Goal: Book appointment/travel/reservation

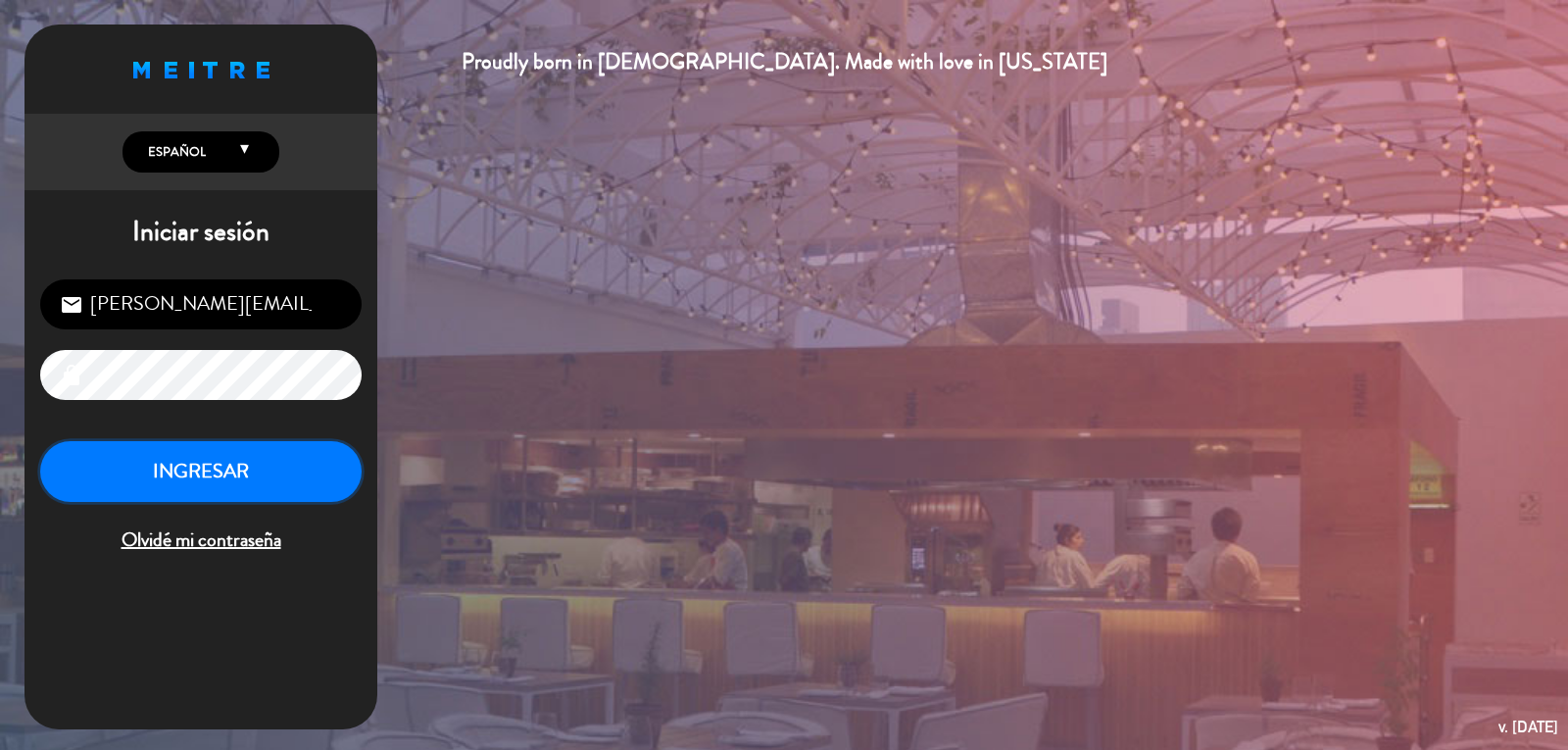
click at [202, 488] on button "INGRESAR" at bounding box center [200, 472] width 322 height 62
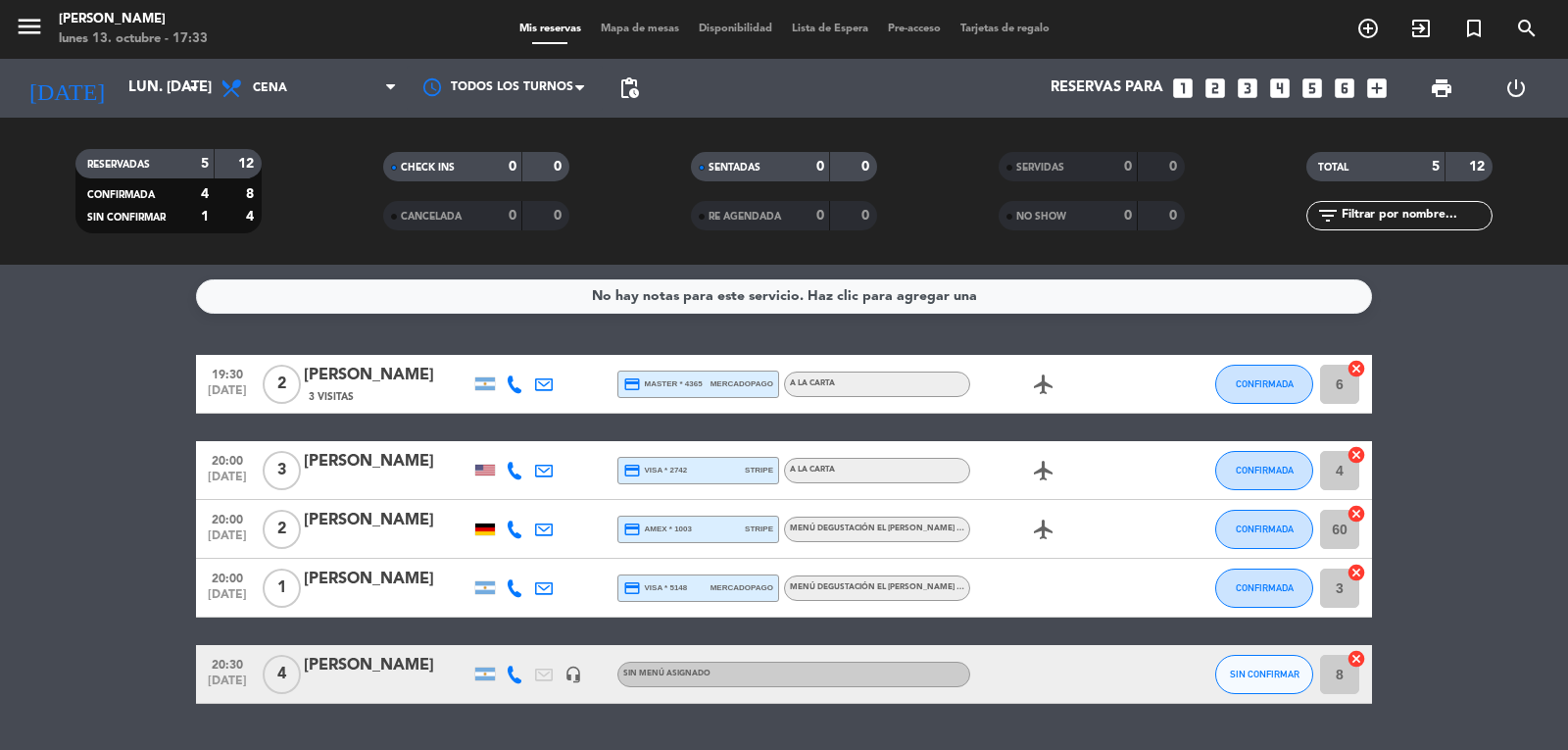
scroll to position [52, 0]
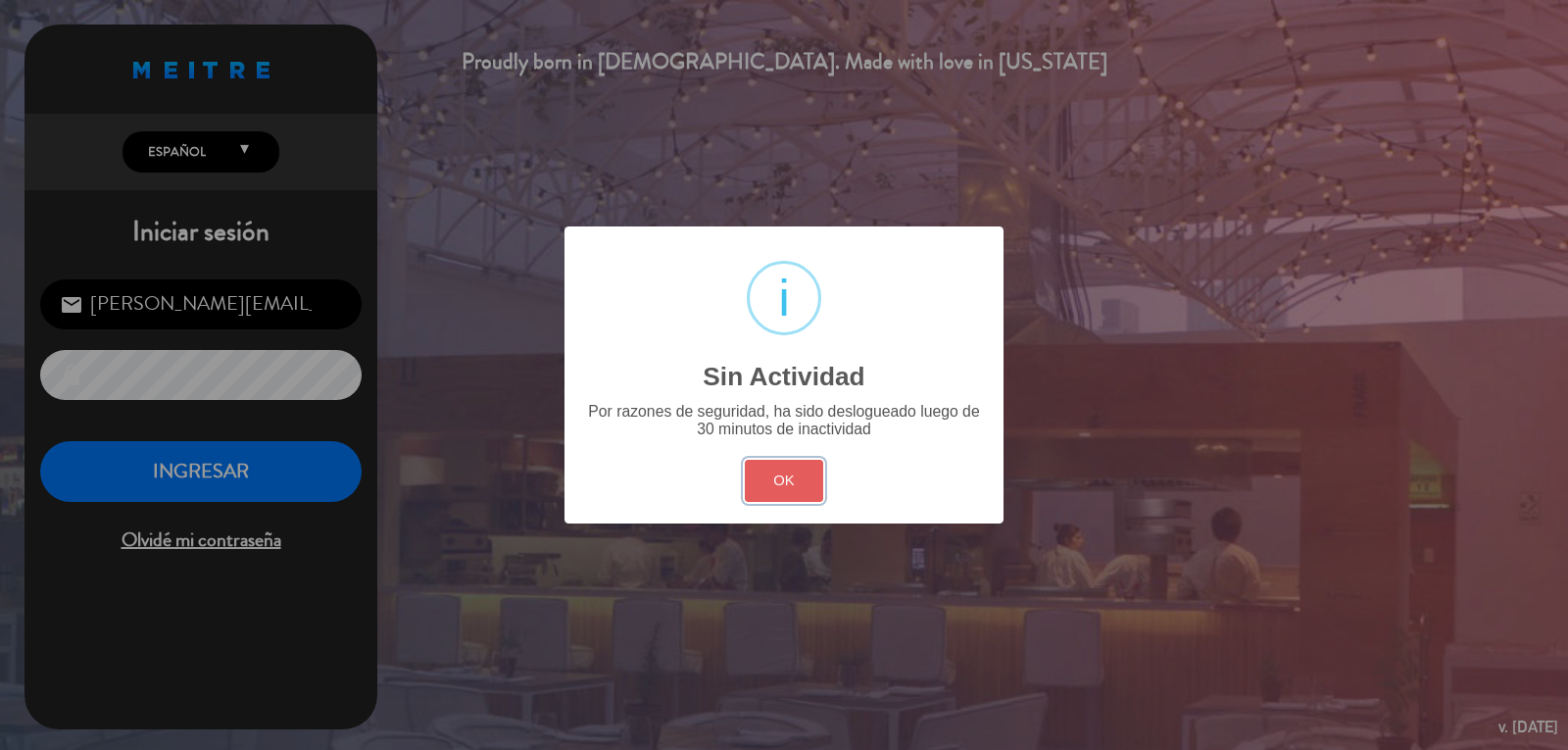
click at [780, 489] on button "OK" at bounding box center [784, 481] width 80 height 42
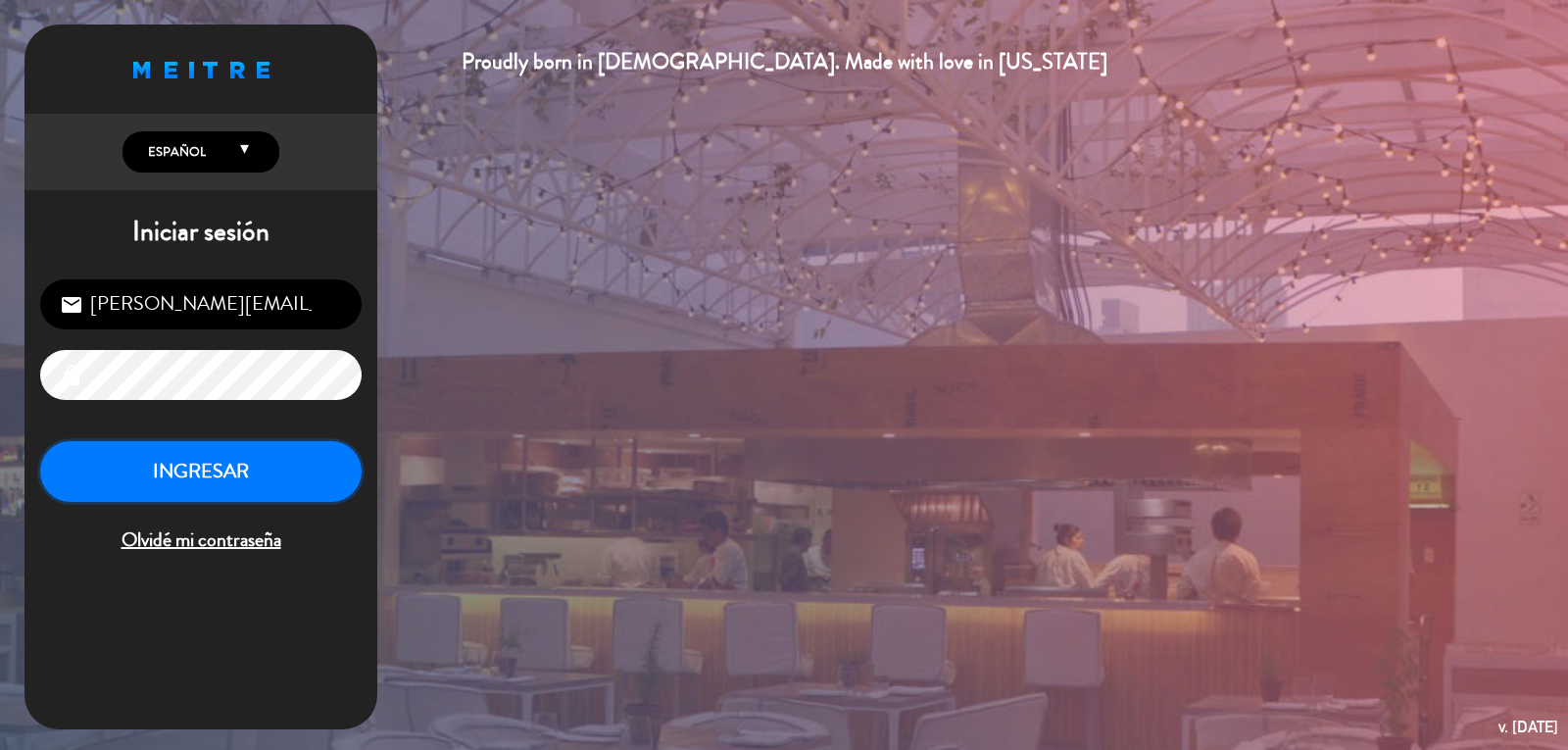
click at [185, 476] on button "INGRESAR" at bounding box center [200, 472] width 322 height 62
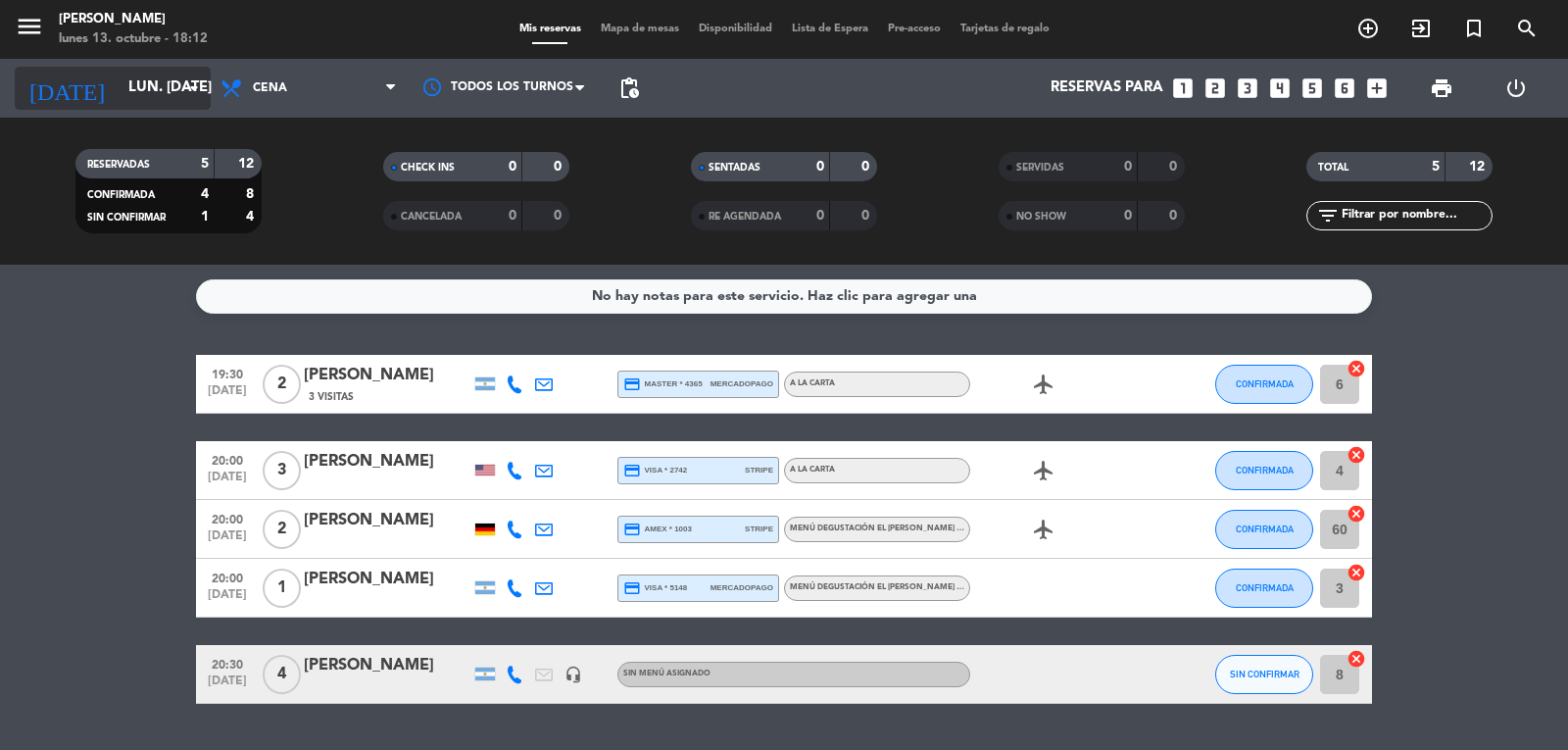
click at [195, 88] on icon "arrow_drop_down" at bounding box center [194, 89] width 24 height 24
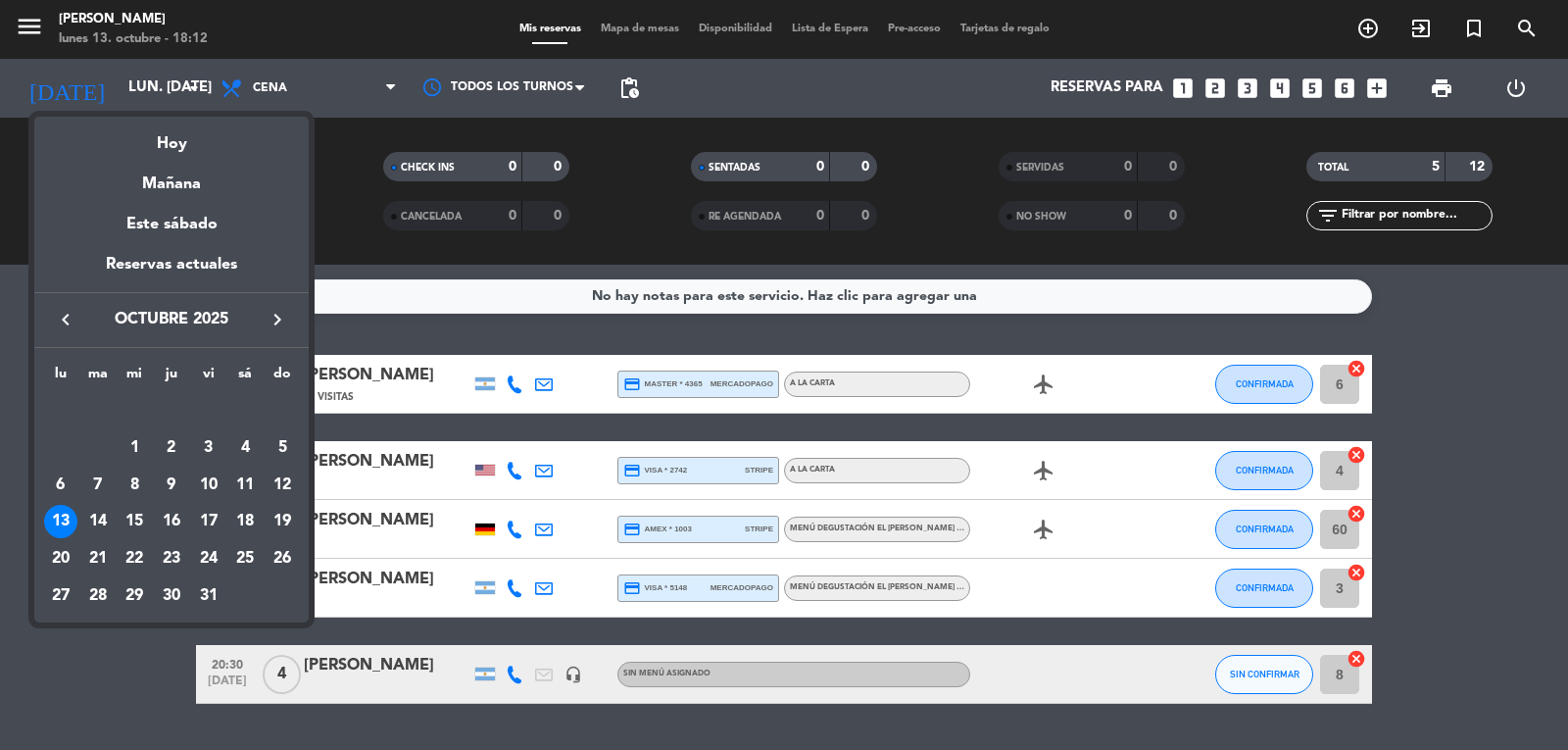
click at [273, 316] on icon "keyboard_arrow_right" at bounding box center [277, 320] width 24 height 24
click at [284, 446] on div "9" at bounding box center [281, 448] width 33 height 33
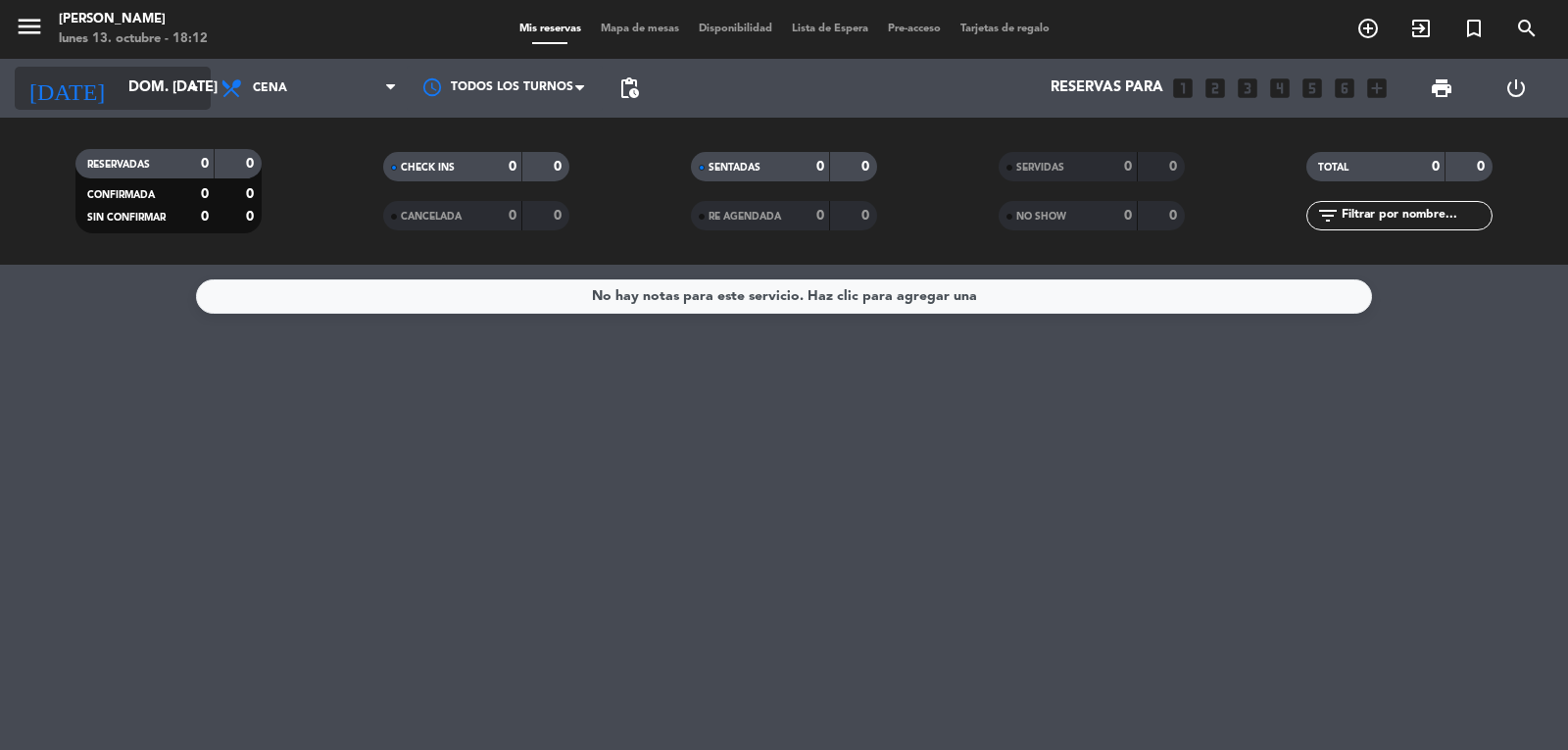
click at [200, 88] on icon "arrow_drop_down" at bounding box center [194, 89] width 24 height 24
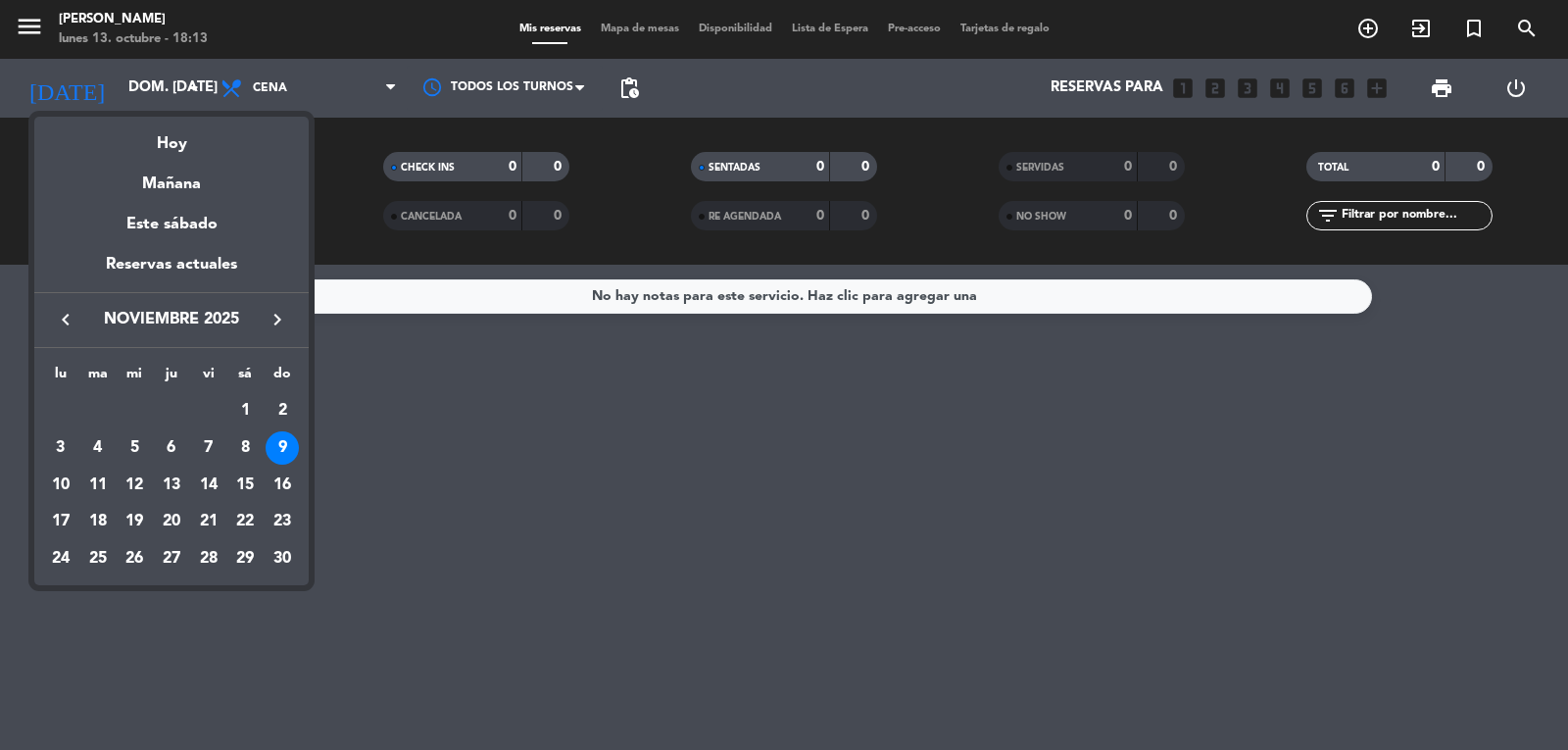
click at [71, 318] on icon "keyboard_arrow_left" at bounding box center [66, 320] width 24 height 24
click at [111, 514] on div "14" at bounding box center [98, 521] width 33 height 33
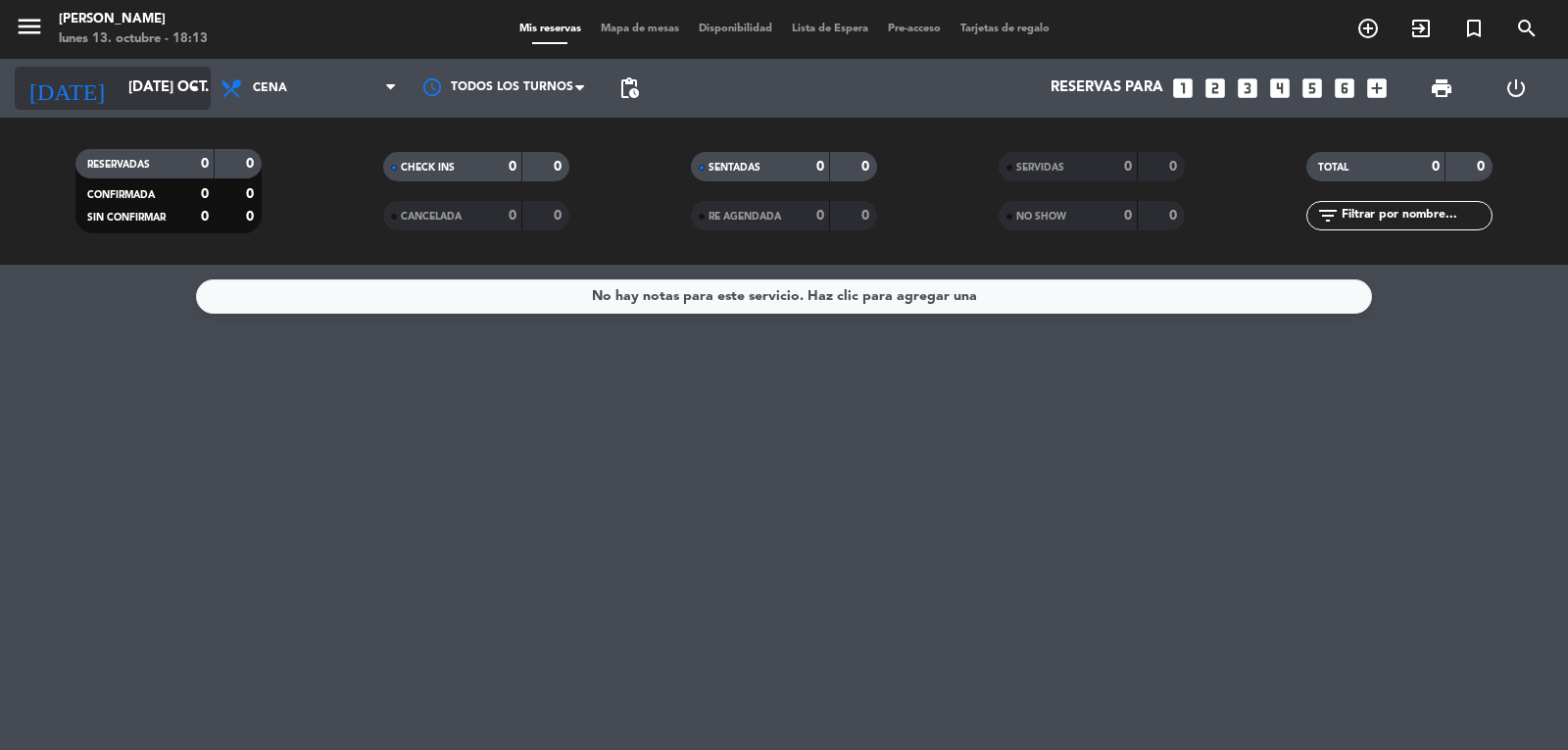
click at [187, 97] on icon "arrow_drop_down" at bounding box center [194, 89] width 24 height 24
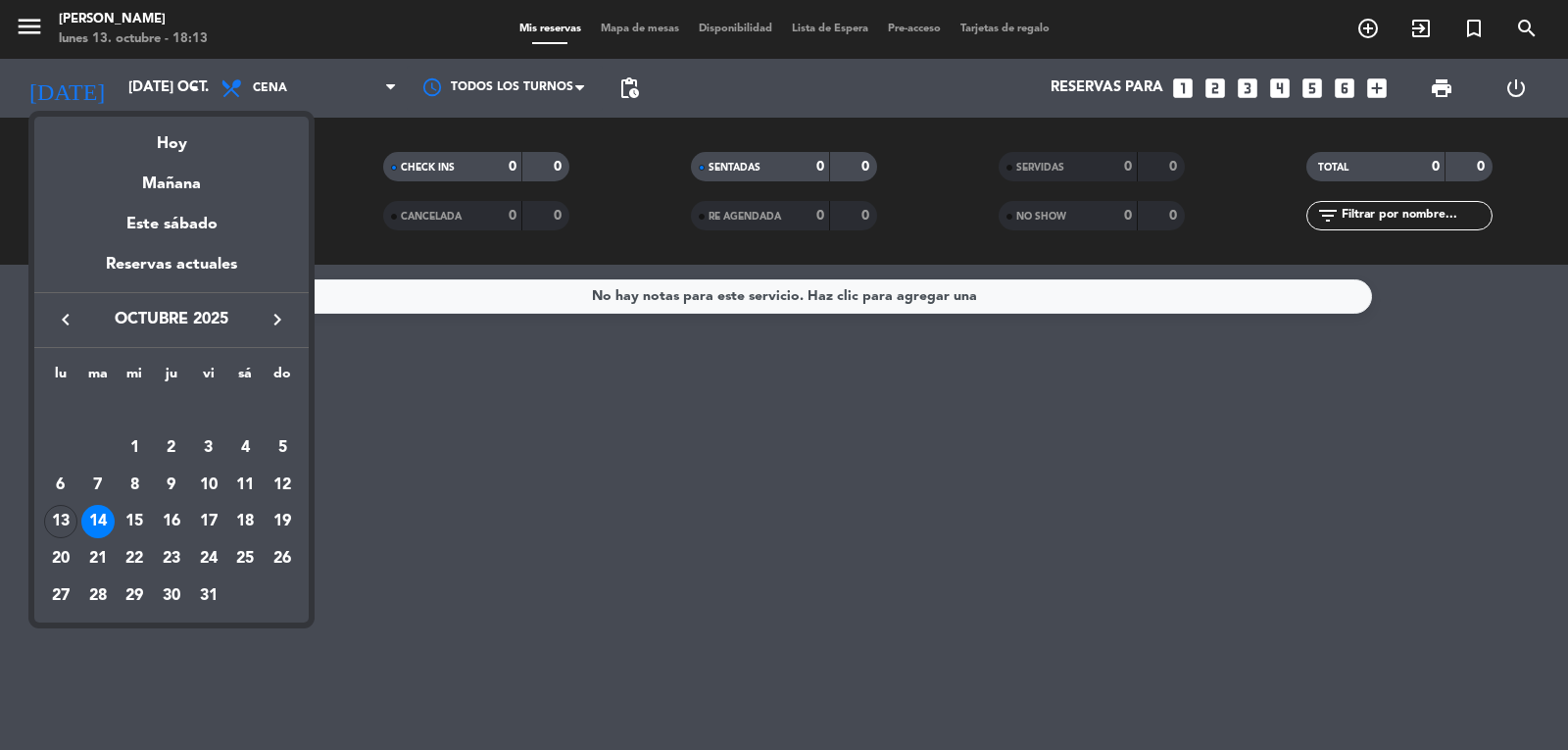
click at [44, 522] on div "13" at bounding box center [60, 521] width 33 height 33
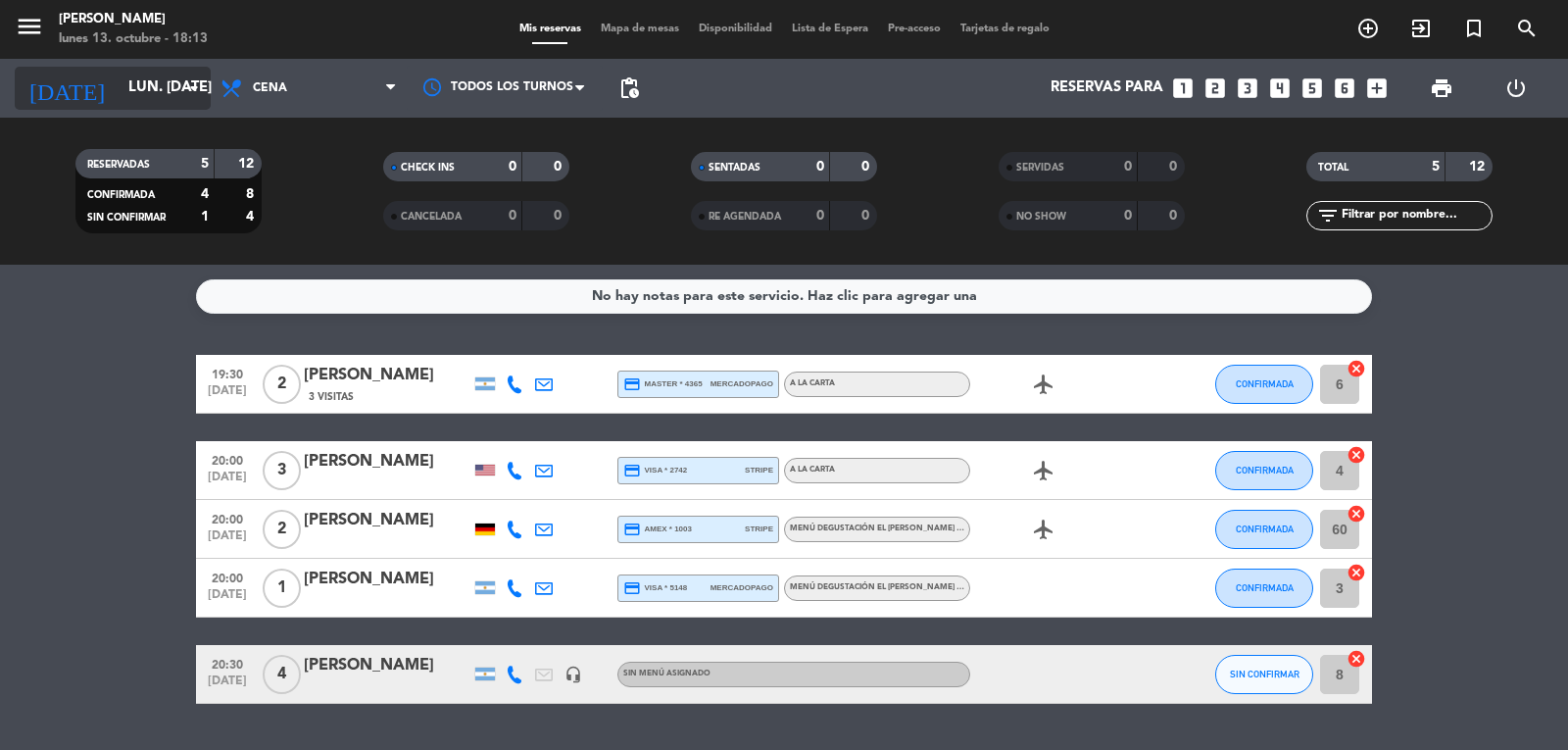
click at [195, 85] on icon "arrow_drop_down" at bounding box center [194, 89] width 24 height 24
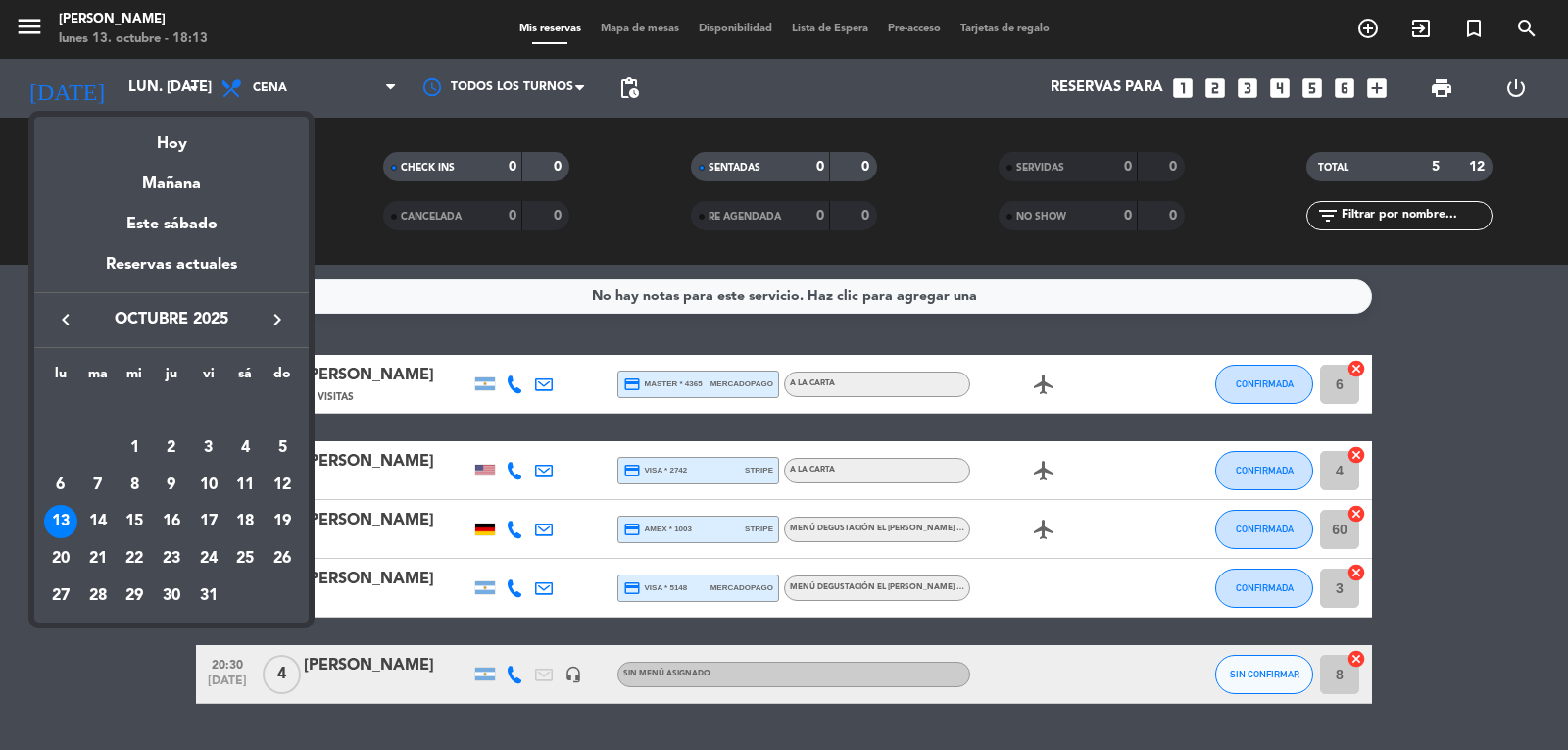
click at [279, 312] on icon "keyboard_arrow_right" at bounding box center [277, 320] width 24 height 24
click at [192, 86] on div at bounding box center [784, 375] width 1568 height 750
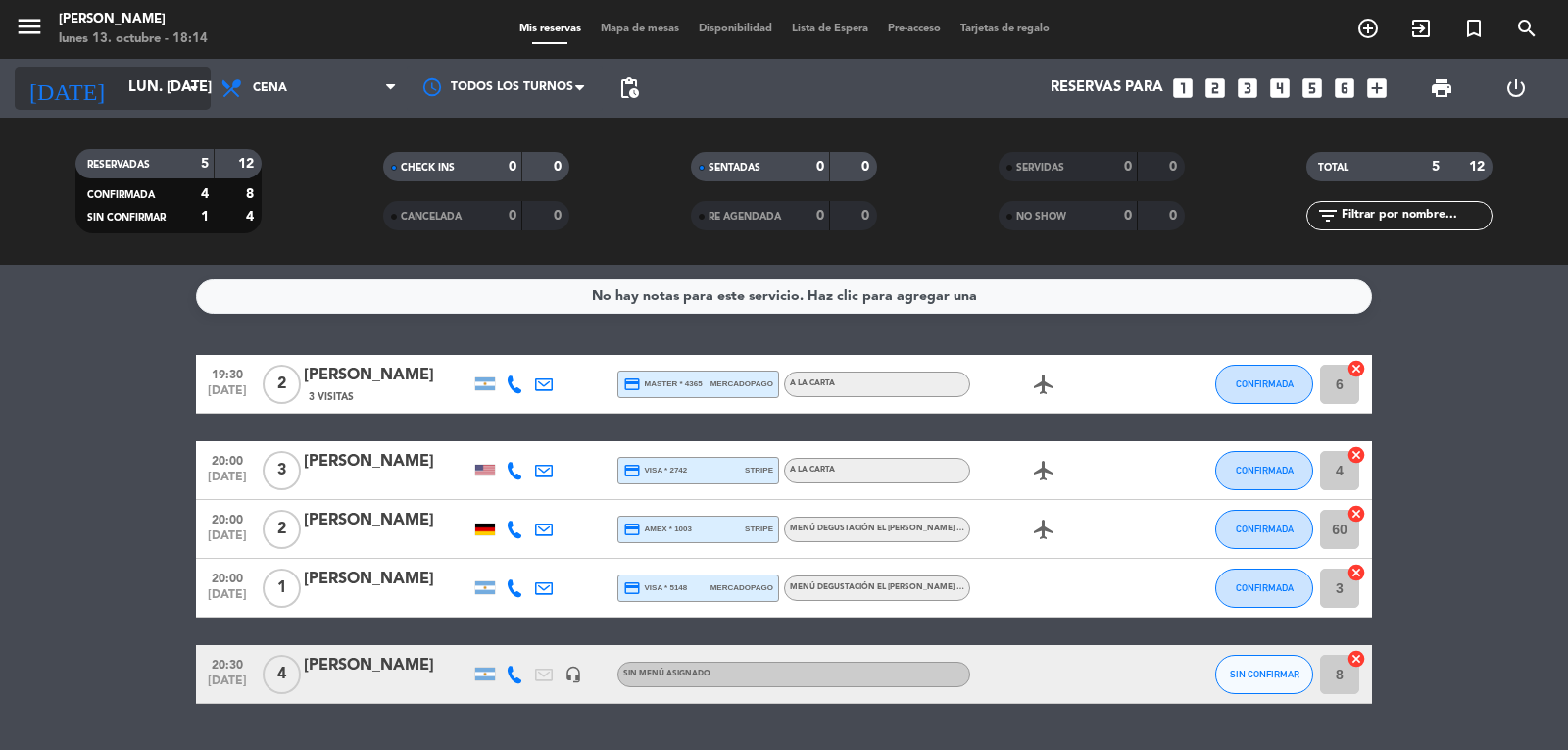
click at [205, 88] on input "lun. [DATE]" at bounding box center [213, 88] width 189 height 37
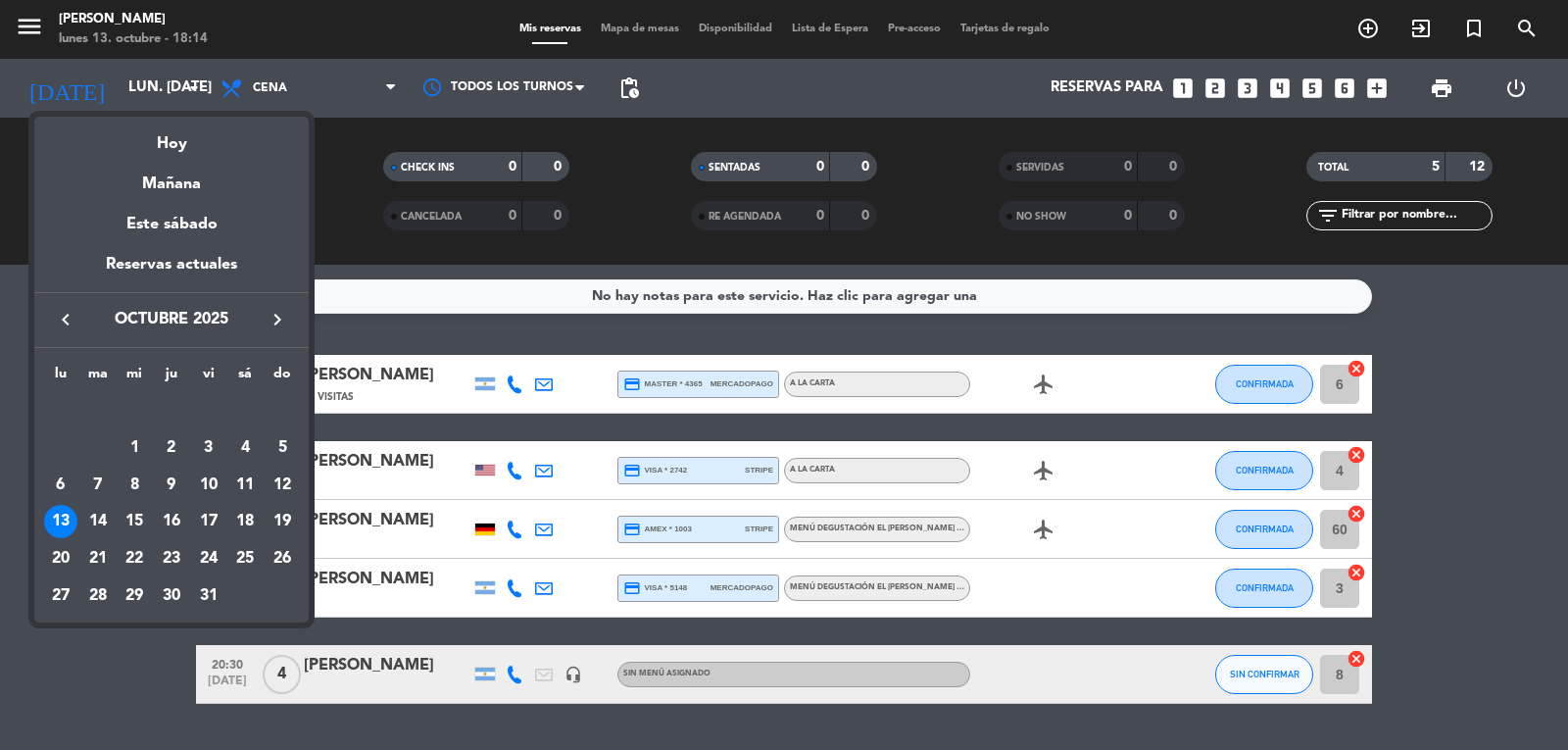
click at [276, 323] on icon "keyboard_arrow_right" at bounding box center [277, 320] width 24 height 24
click at [136, 441] on div "5" at bounding box center [134, 448] width 33 height 33
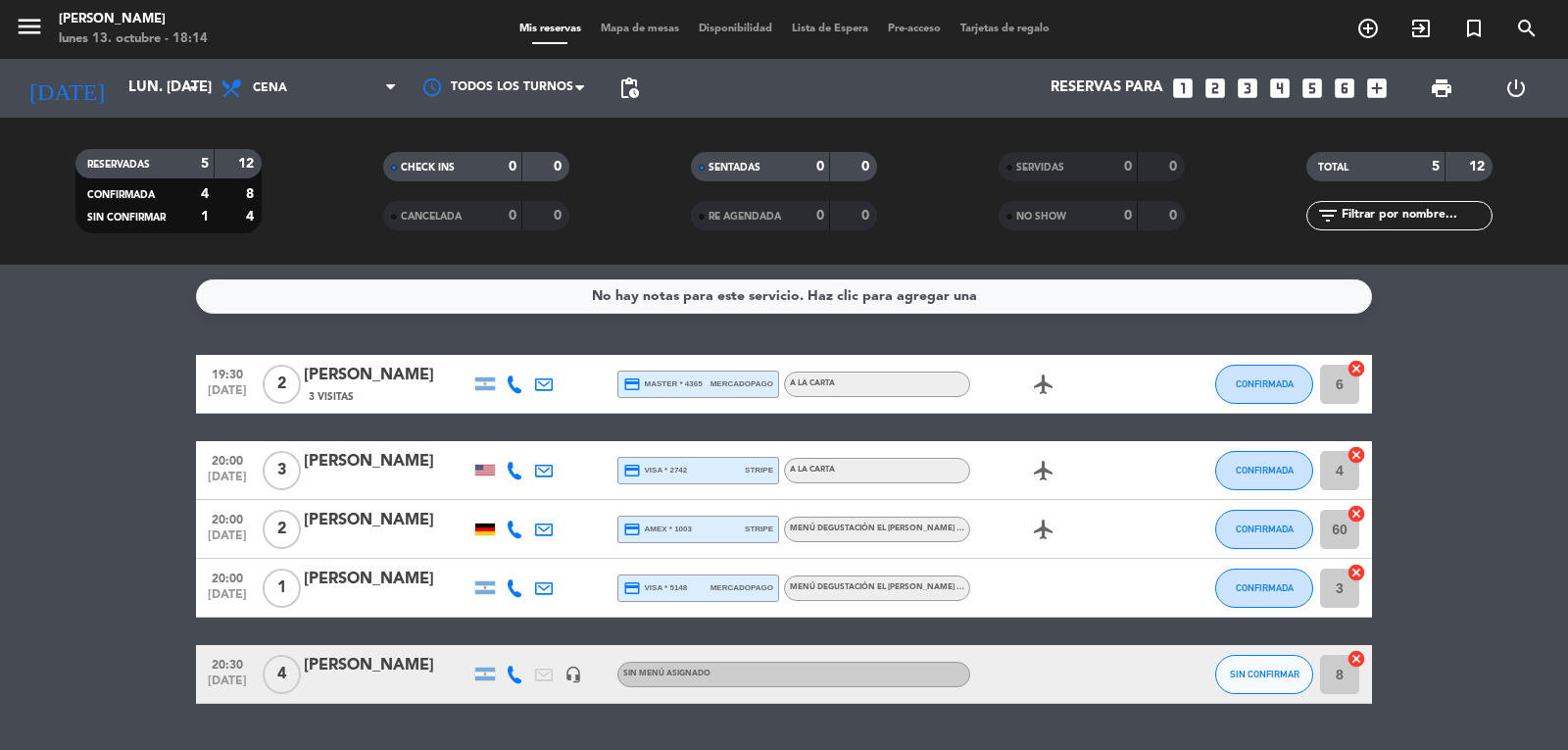
type input "mié. [DATE]"
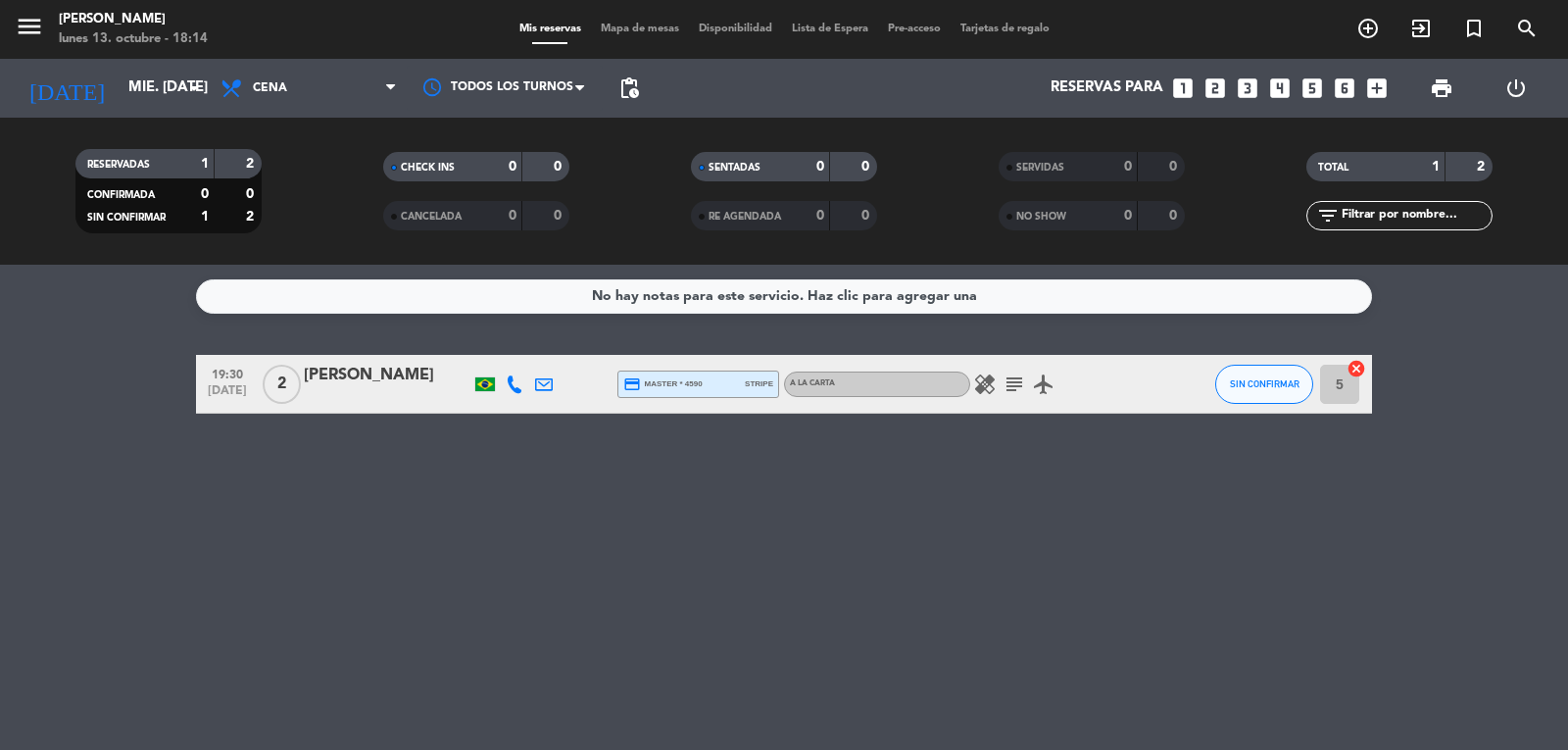
click at [1216, 89] on icon "looks_two" at bounding box center [1215, 89] width 26 height 26
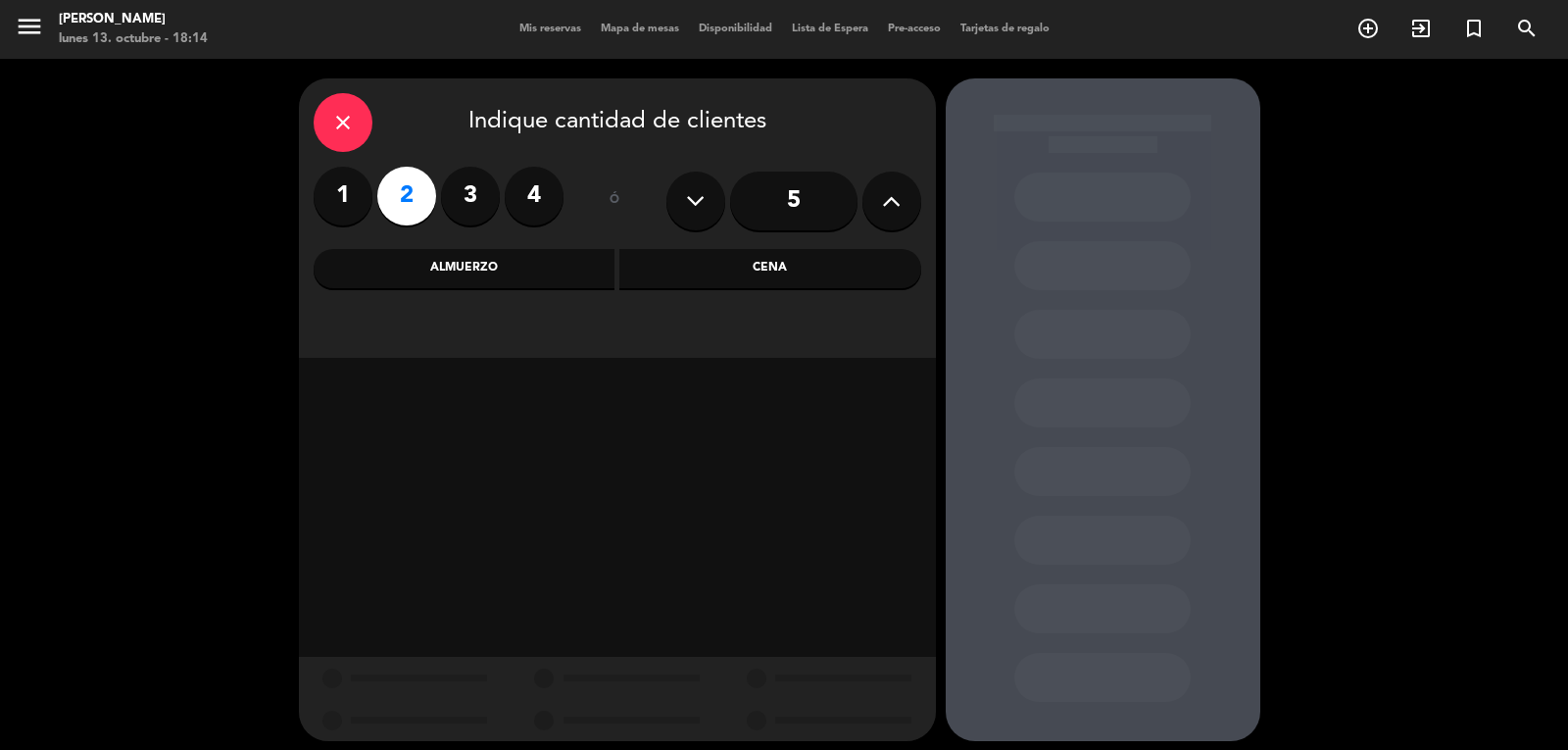
click at [748, 264] on div "Cena" at bounding box center [770, 268] width 302 height 39
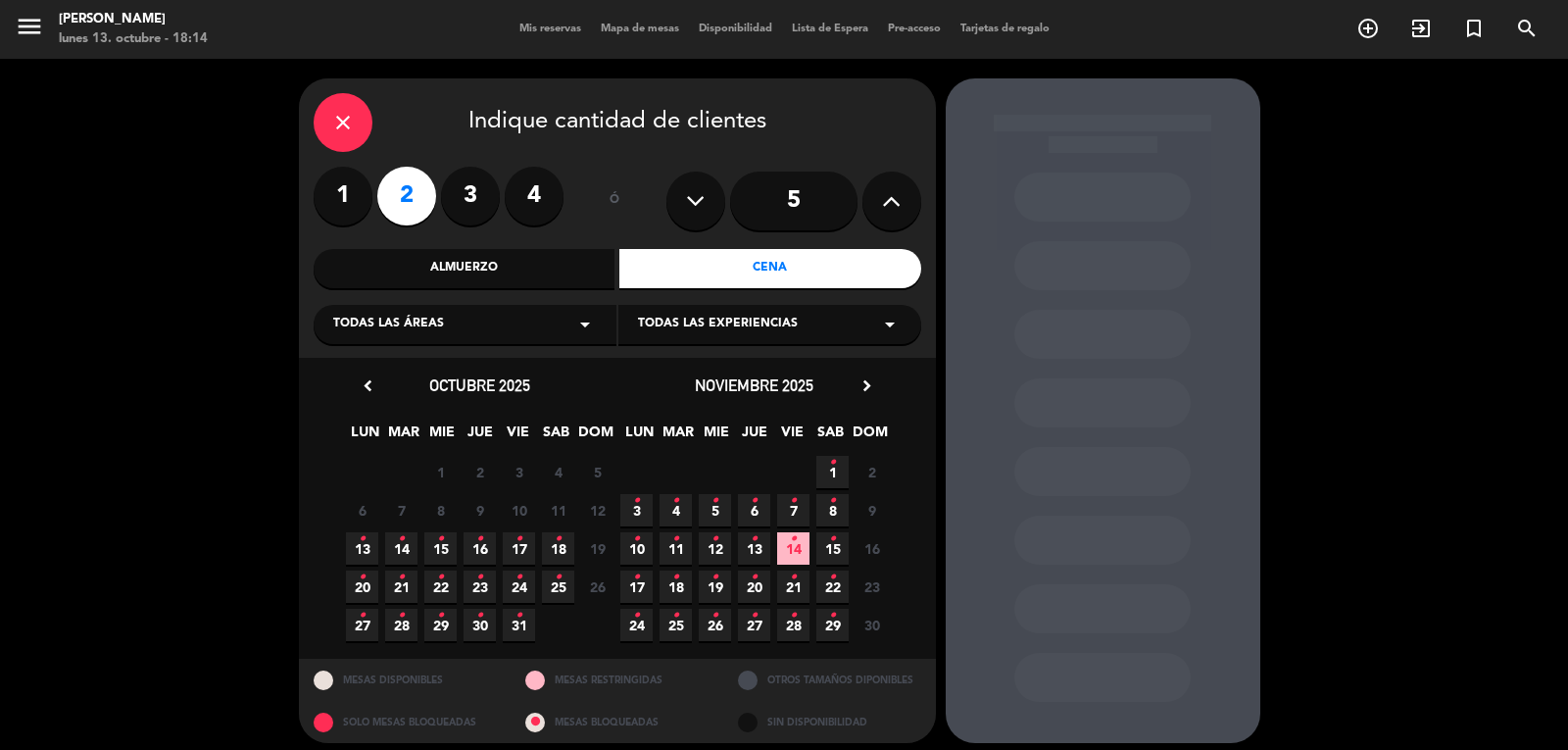
click at [716, 501] on icon "•" at bounding box center [715, 501] width 7 height 31
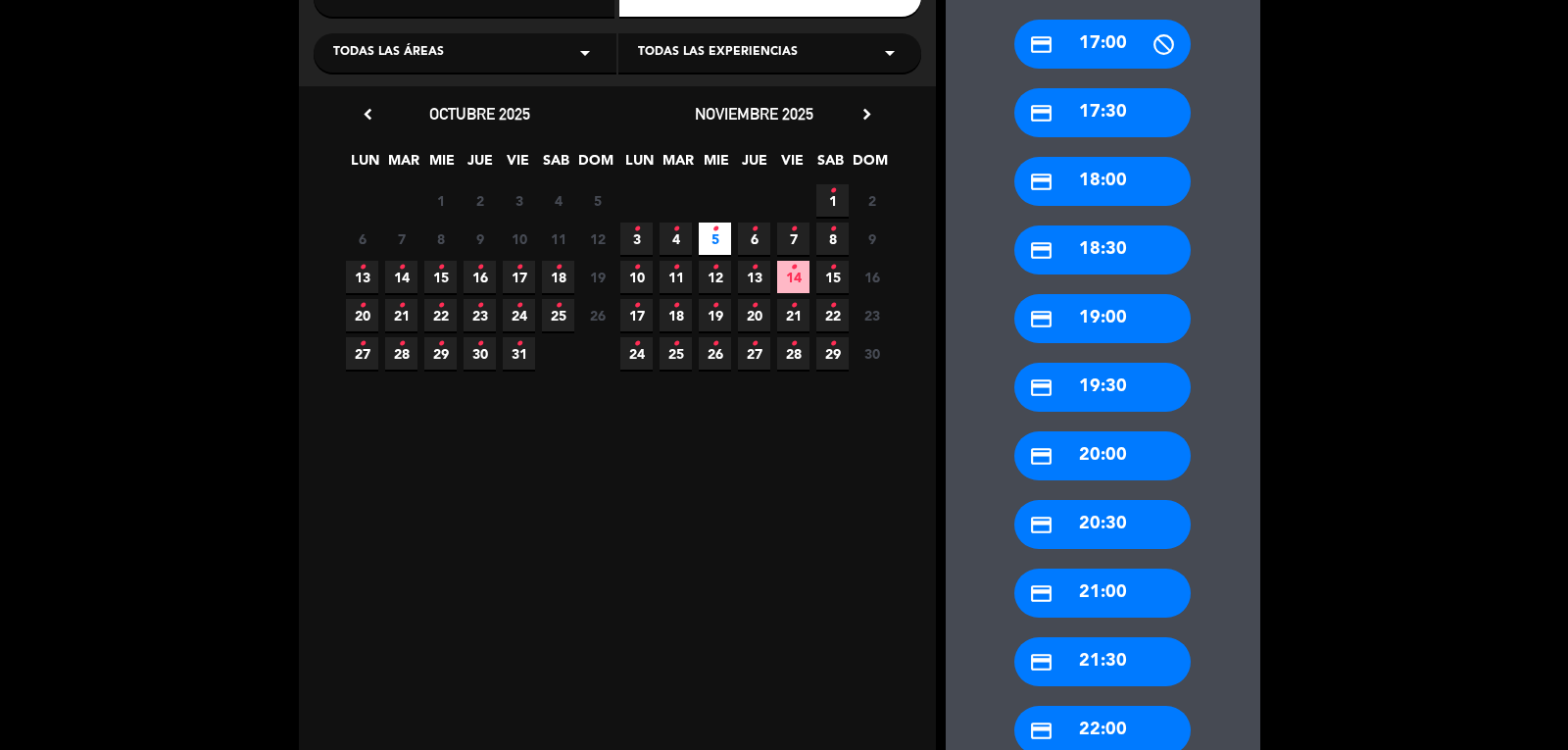
scroll to position [306, 0]
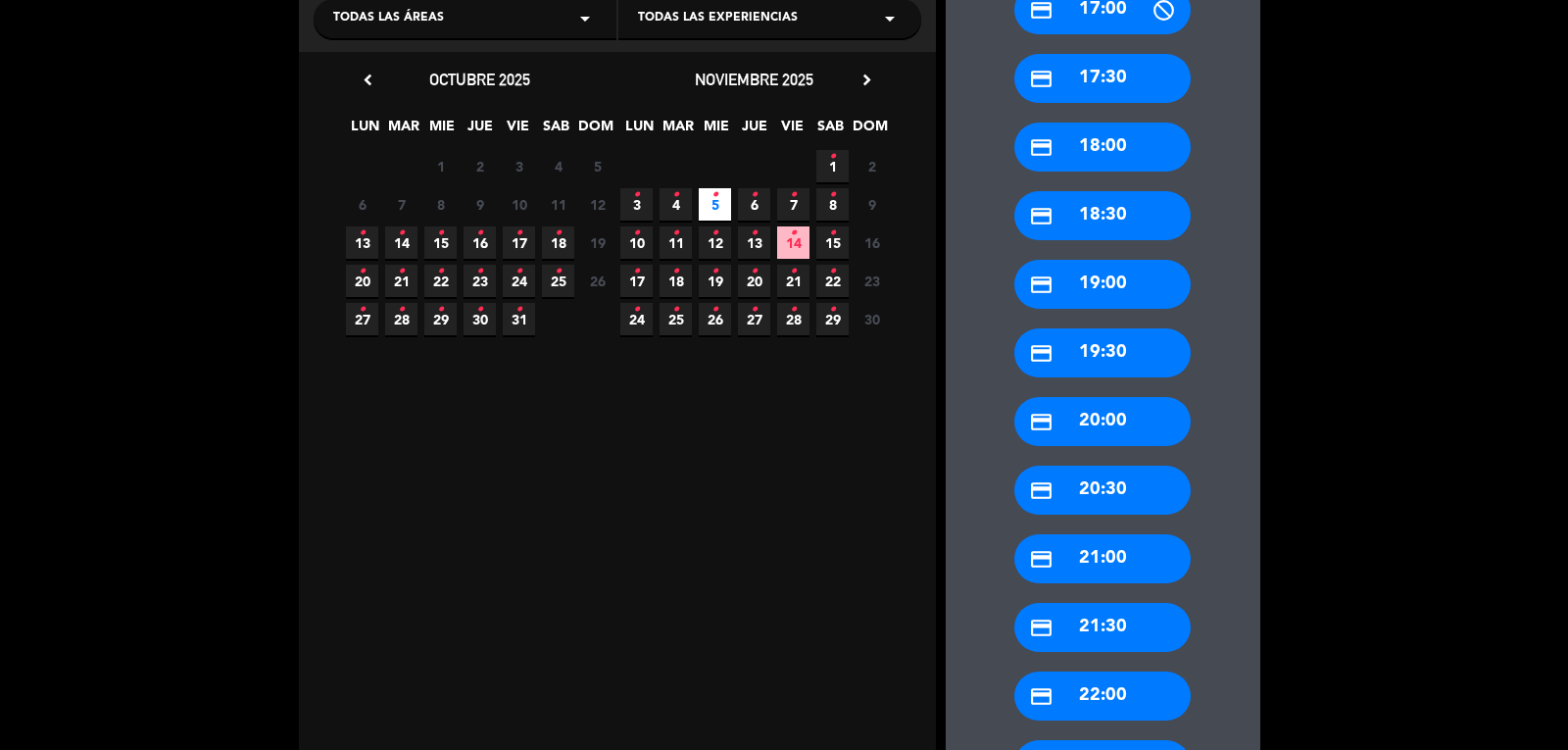
click at [1103, 558] on div "credit_card 21:00" at bounding box center [1102, 559] width 176 height 49
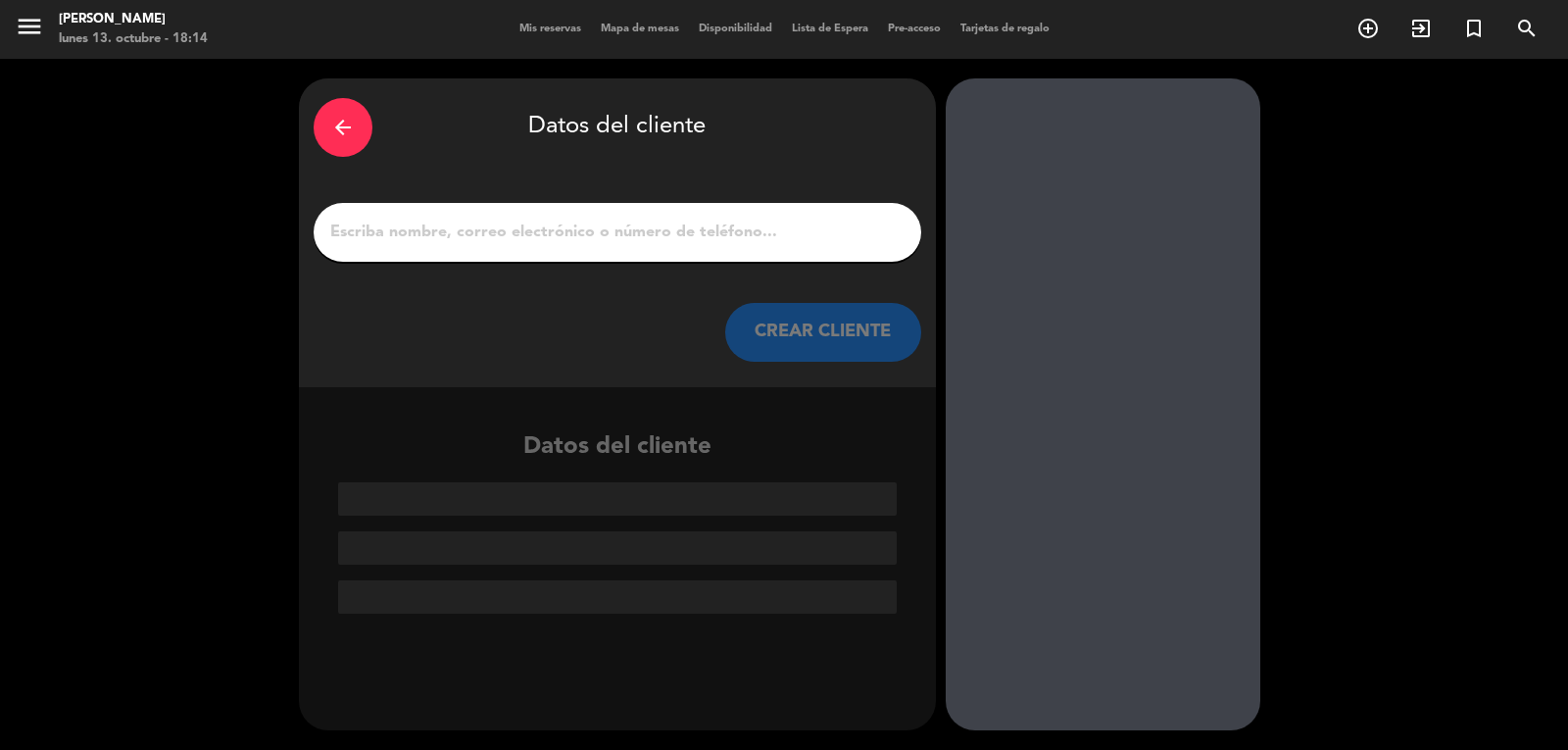
scroll to position [0, 0]
click at [449, 245] on input "1" at bounding box center [617, 232] width 578 height 28
click at [659, 218] on input "1" at bounding box center [617, 232] width 578 height 28
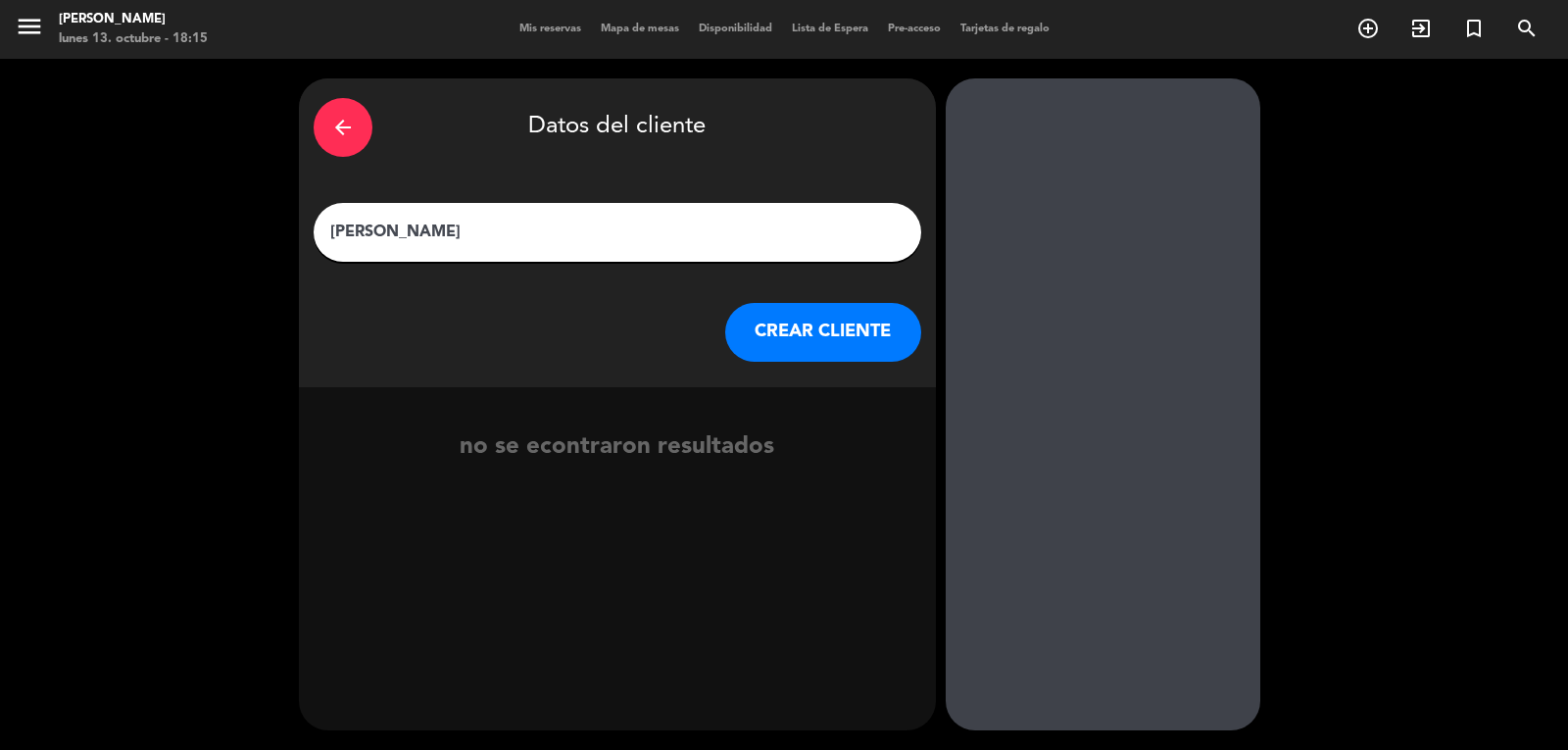
type input "[PERSON_NAME]"
click at [800, 322] on button "CREAR CLIENTE" at bounding box center [823, 332] width 196 height 59
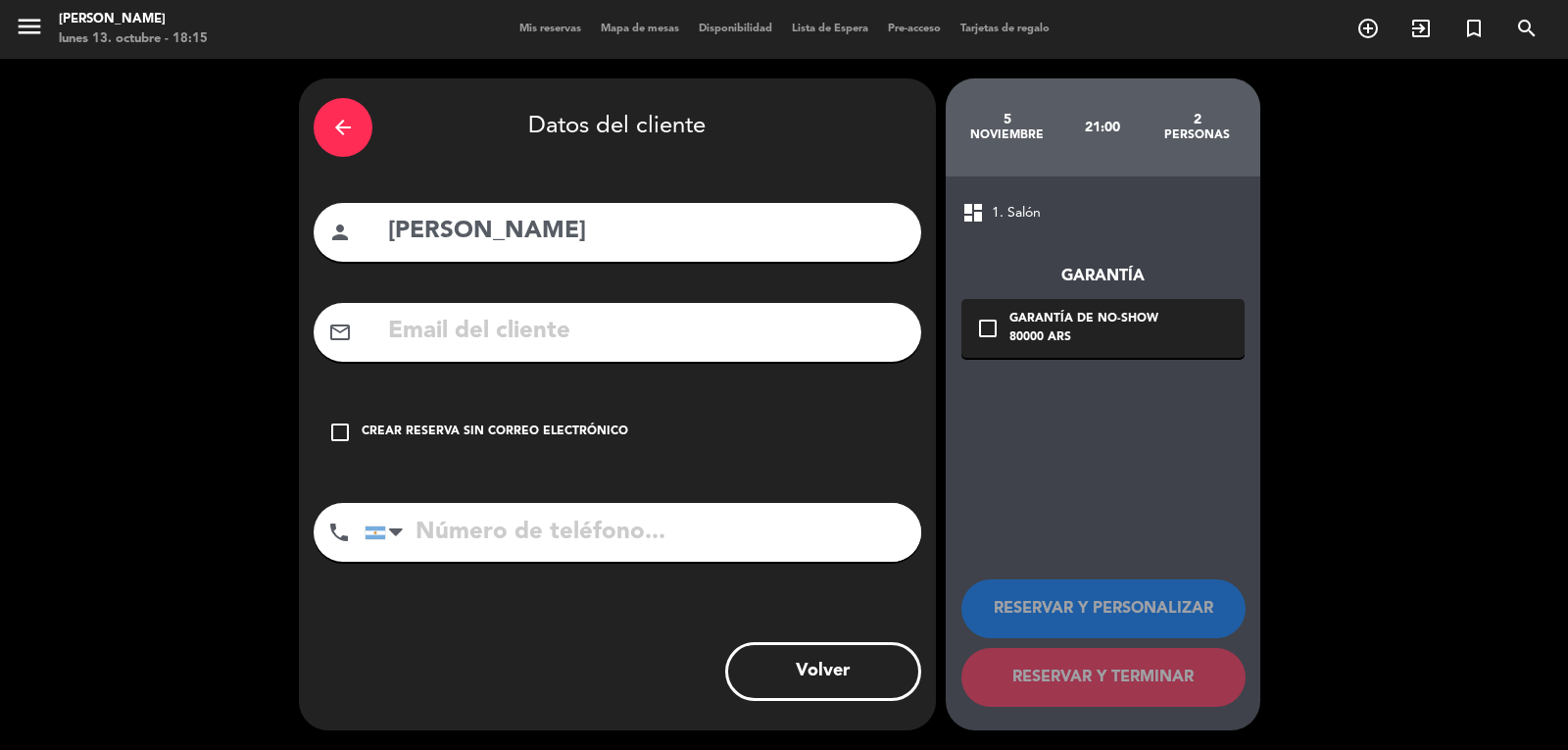
click at [338, 431] on icon "check_box_outline_blank" at bounding box center [340, 433] width 24 height 24
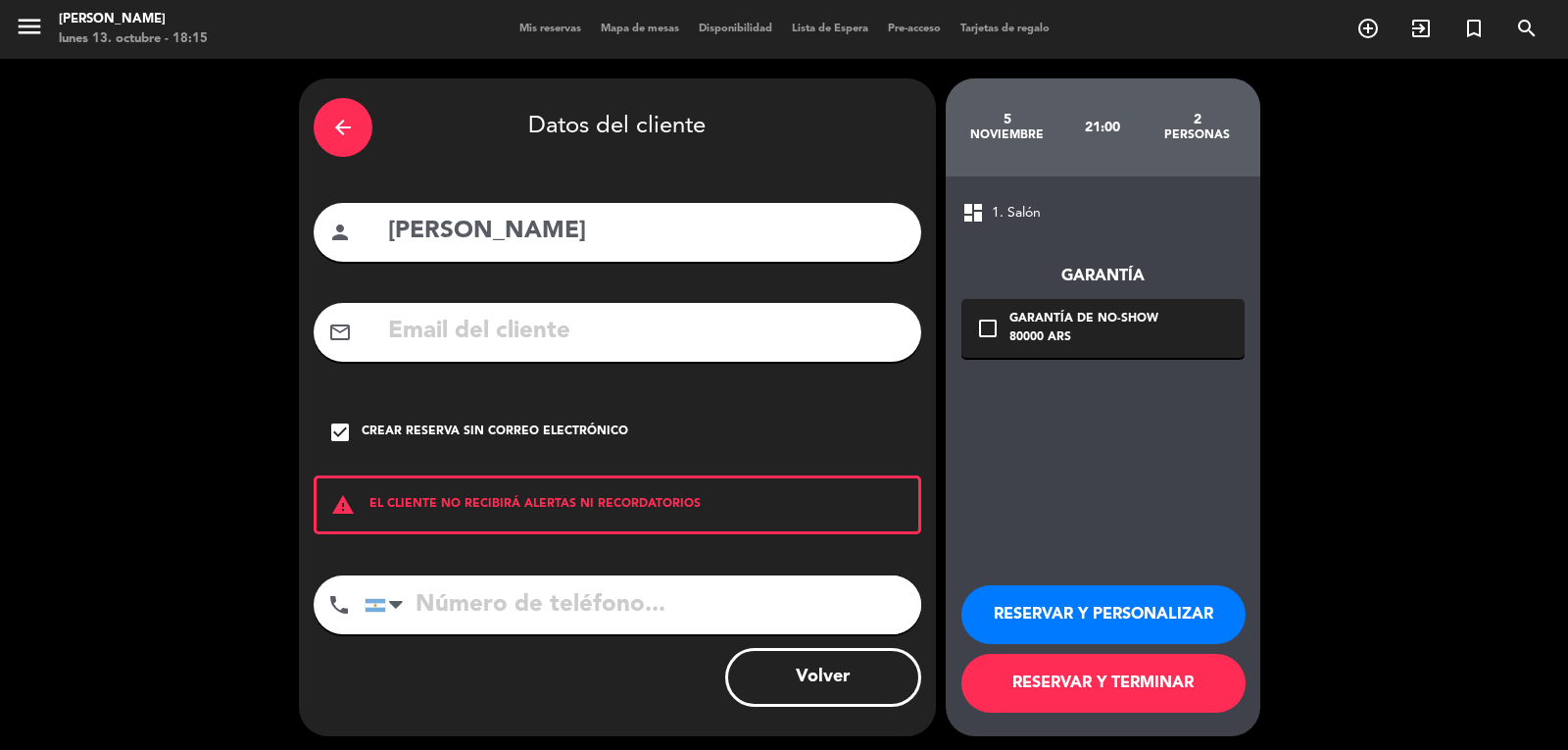
click at [456, 605] on input "tel" at bounding box center [643, 604] width 556 height 59
type input "[PHONE_NUMBER]"
click at [1100, 684] on button "RESERVAR Y TERMINAR" at bounding box center [1103, 683] width 284 height 59
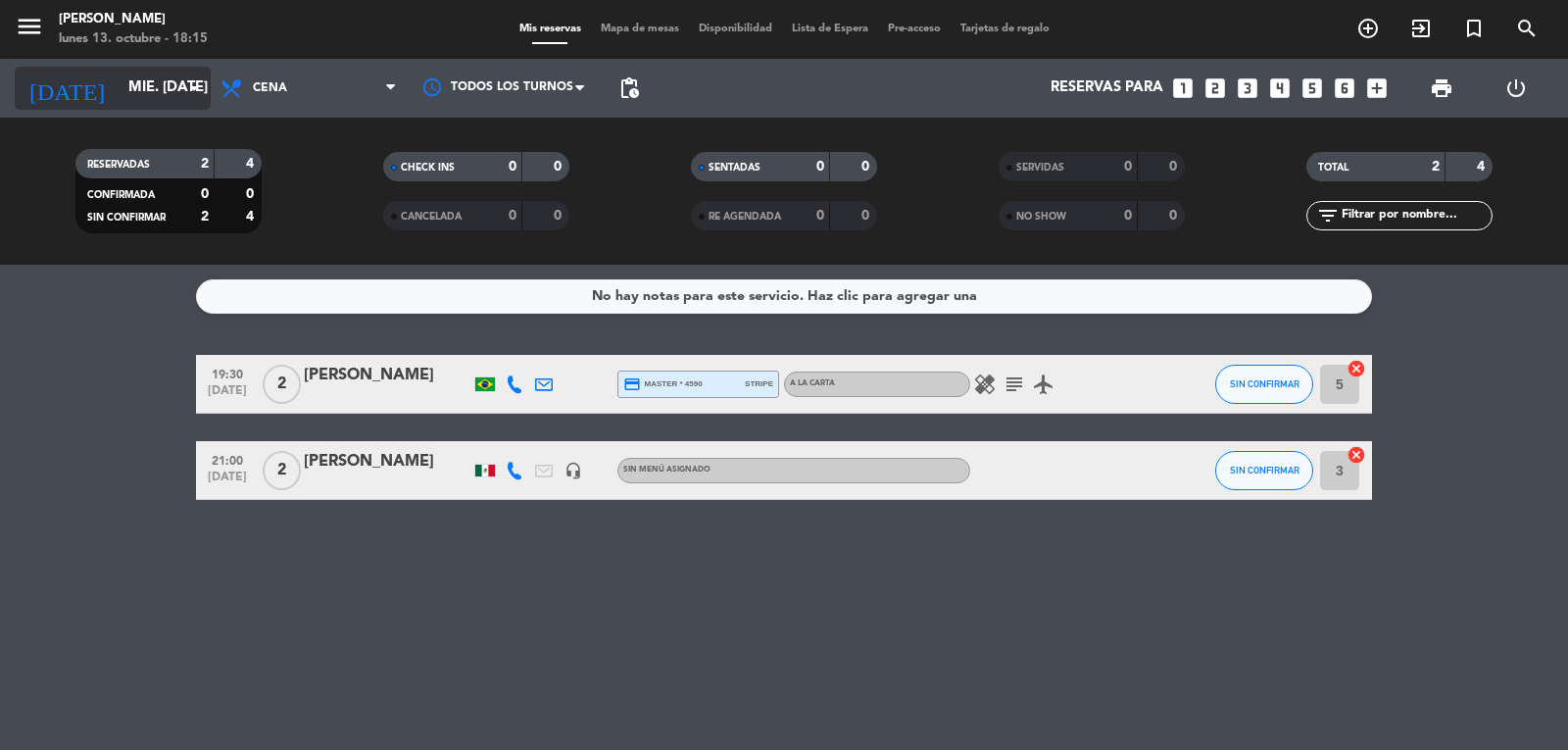
click at [183, 91] on icon "arrow_drop_down" at bounding box center [194, 89] width 24 height 24
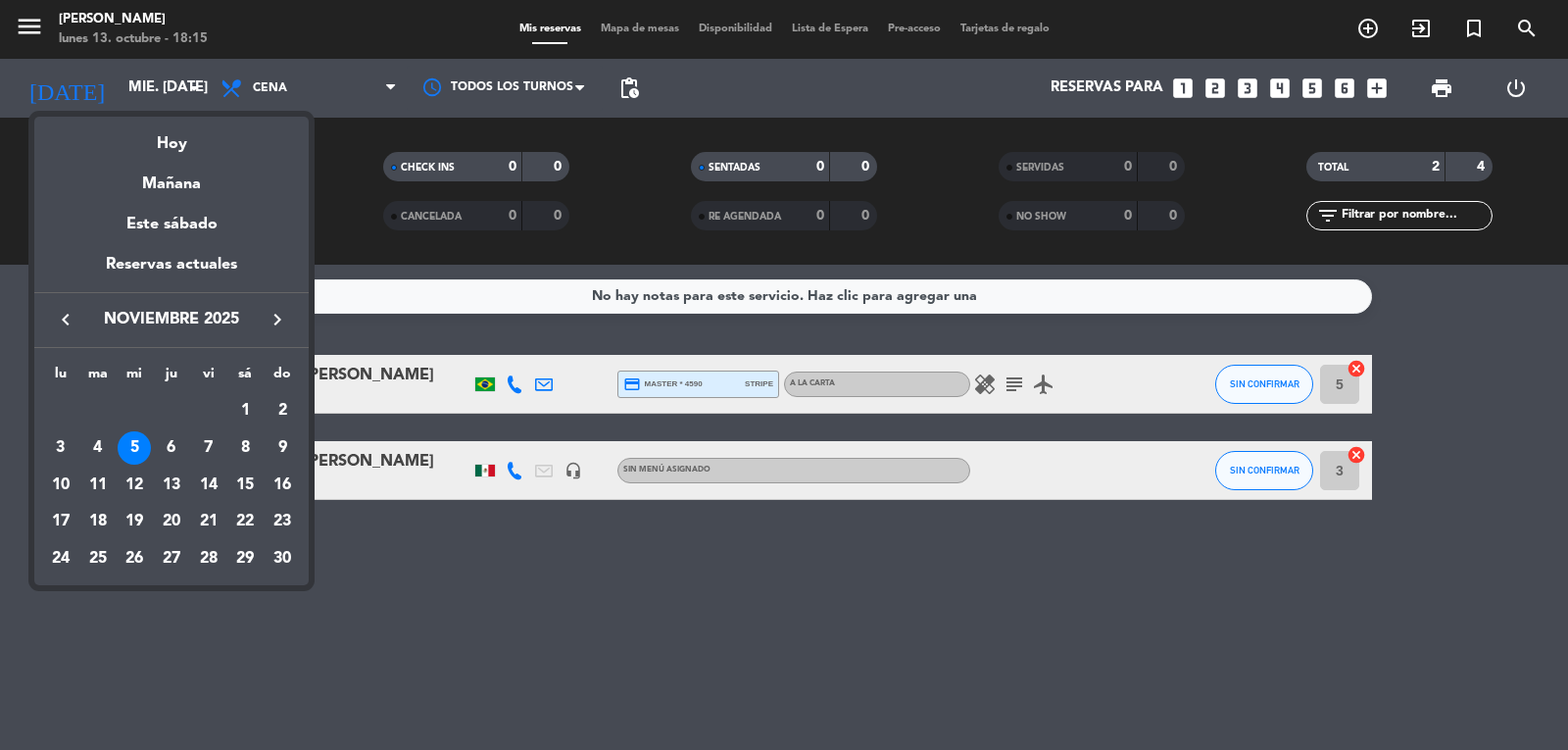
click at [62, 325] on icon "keyboard_arrow_left" at bounding box center [66, 320] width 24 height 24
click at [61, 520] on div "13" at bounding box center [60, 521] width 33 height 33
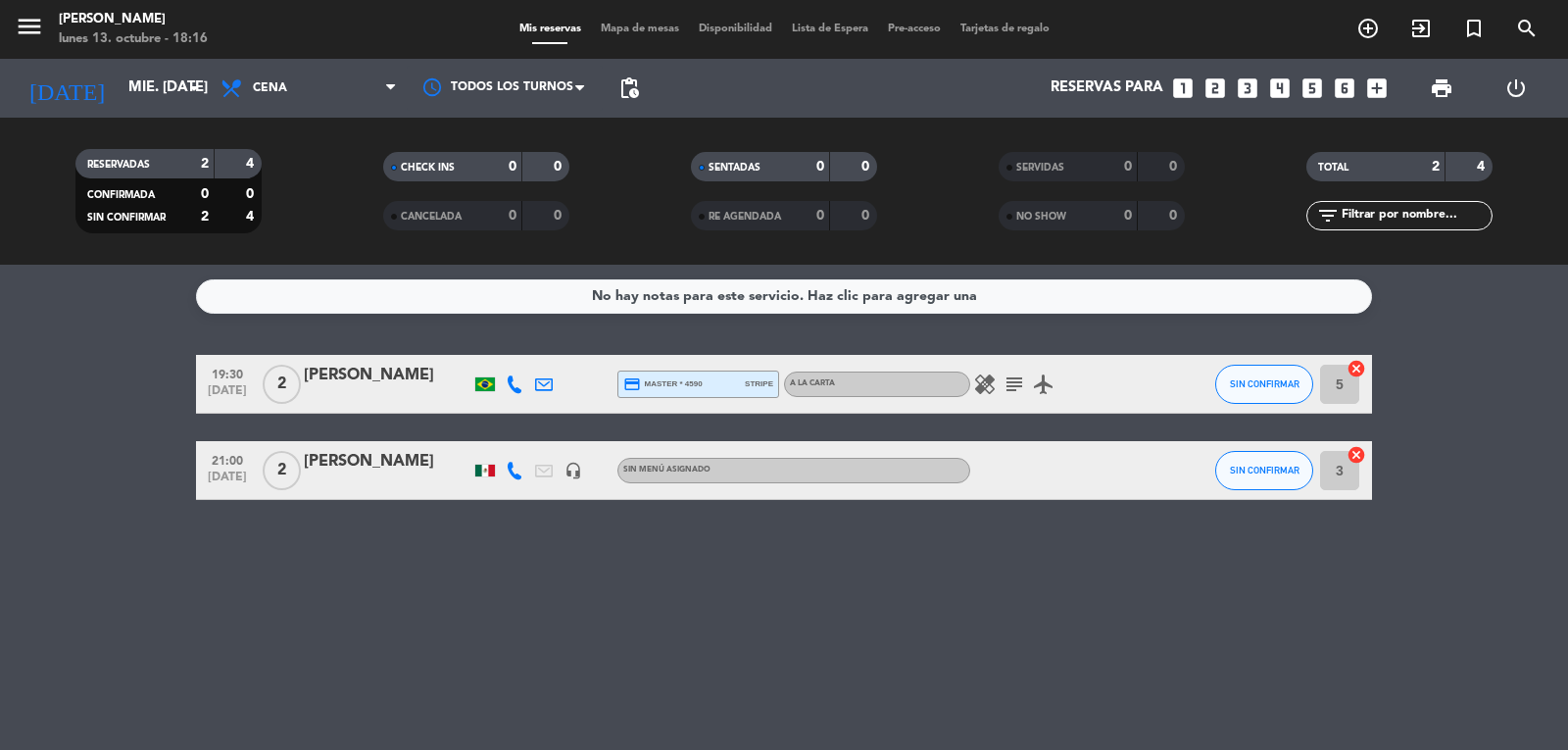
type input "lun. [DATE]"
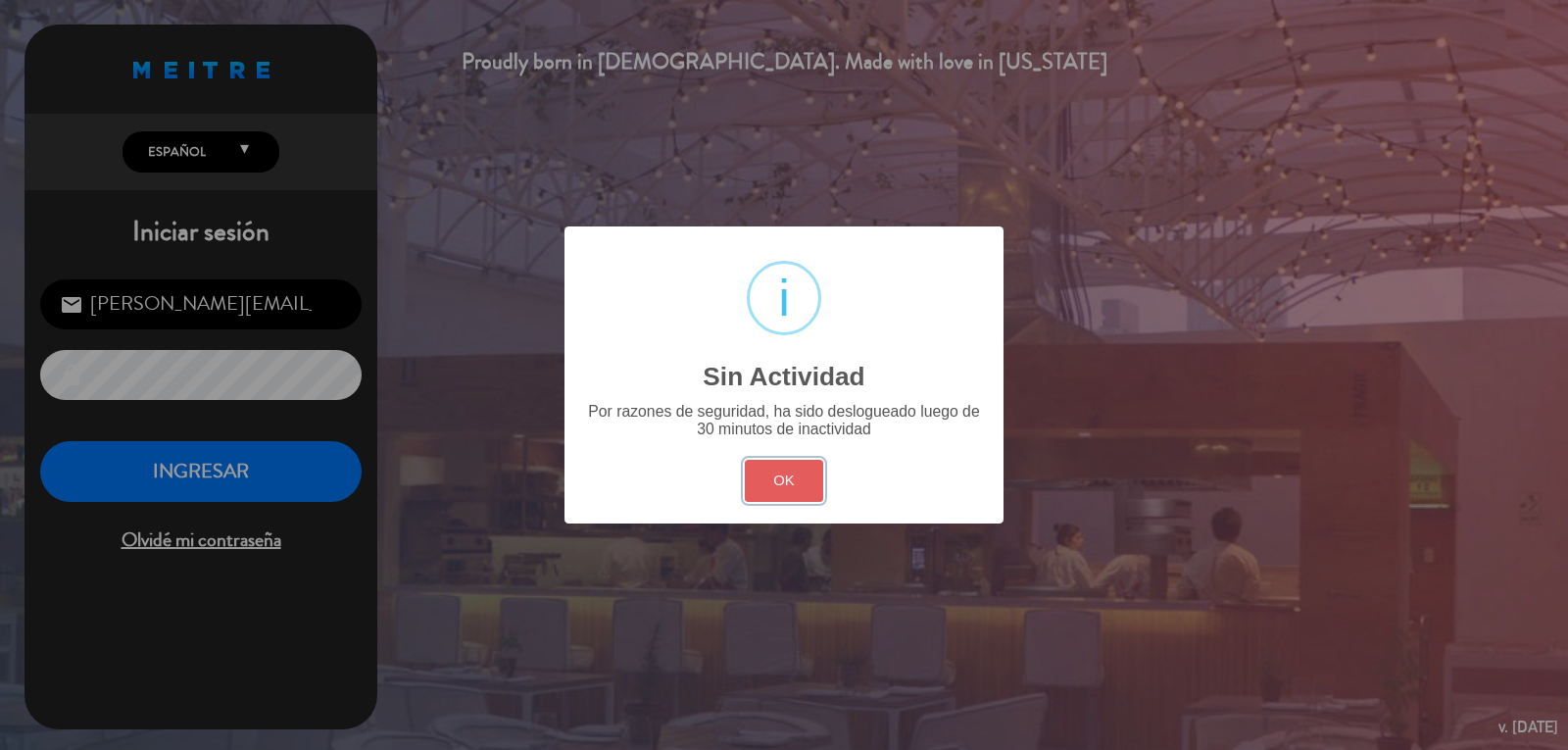
click at [779, 485] on button "OK" at bounding box center [784, 481] width 80 height 42
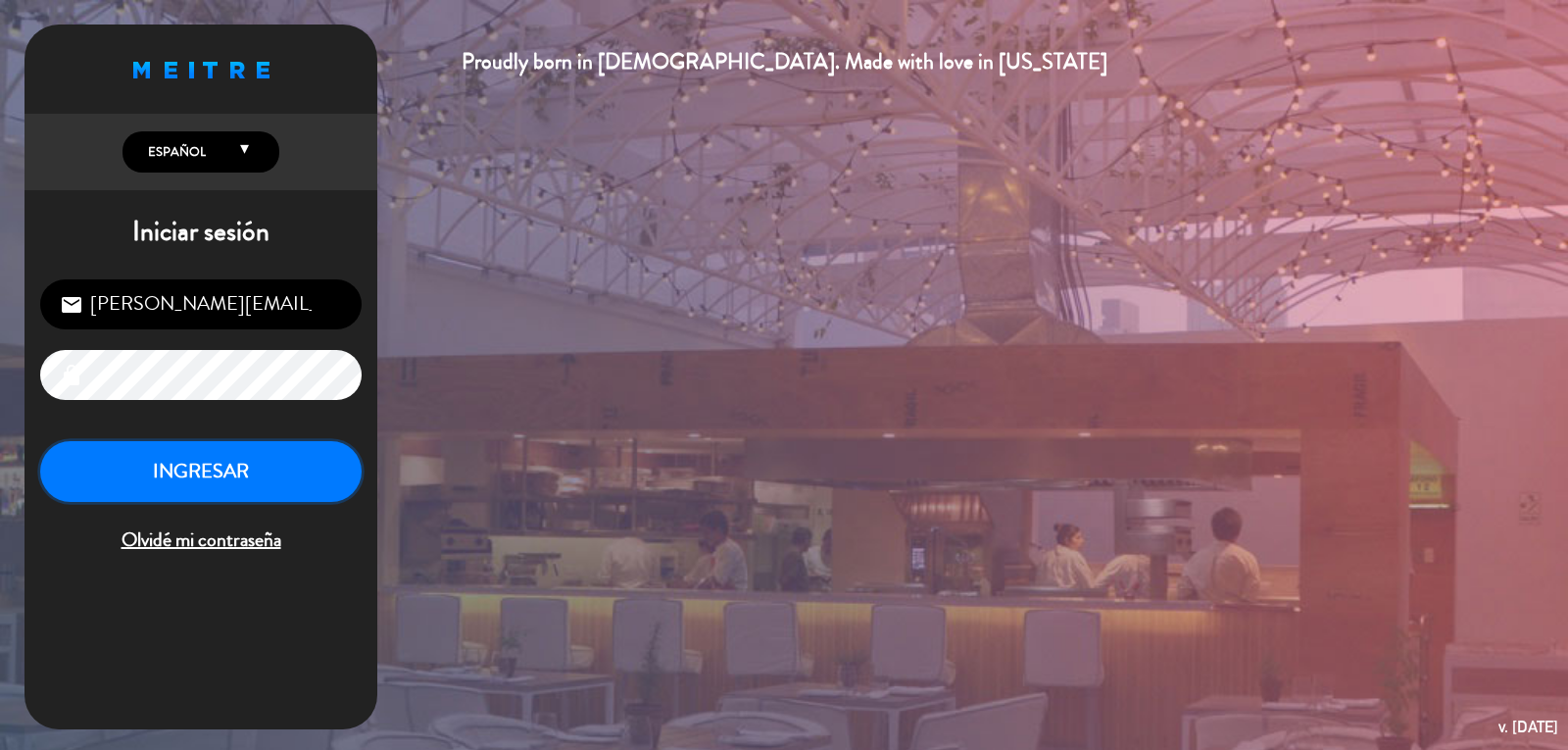
click at [231, 466] on button "INGRESAR" at bounding box center [200, 472] width 322 height 62
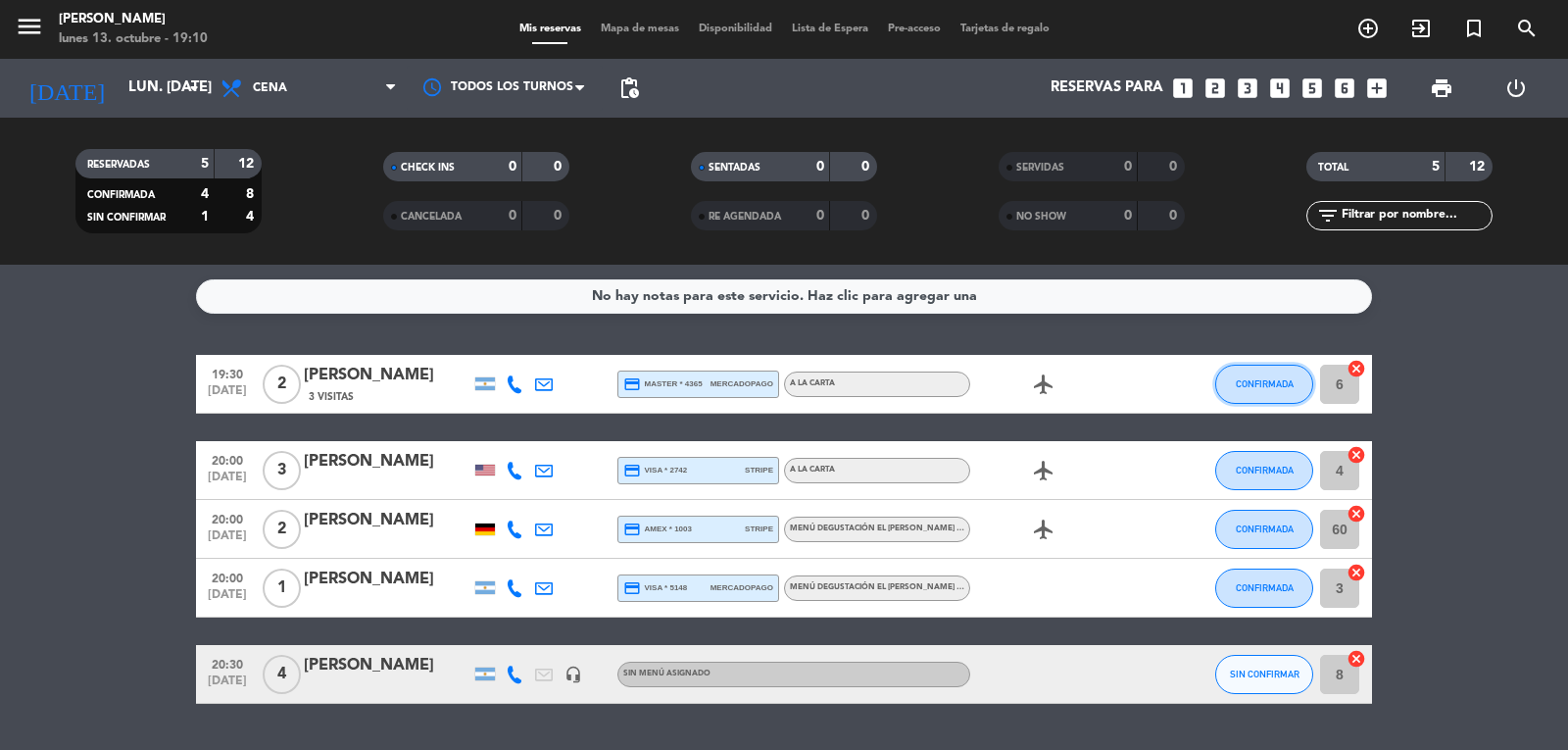
click at [1253, 381] on span "CONFIRMADA" at bounding box center [1265, 384] width 58 height 11
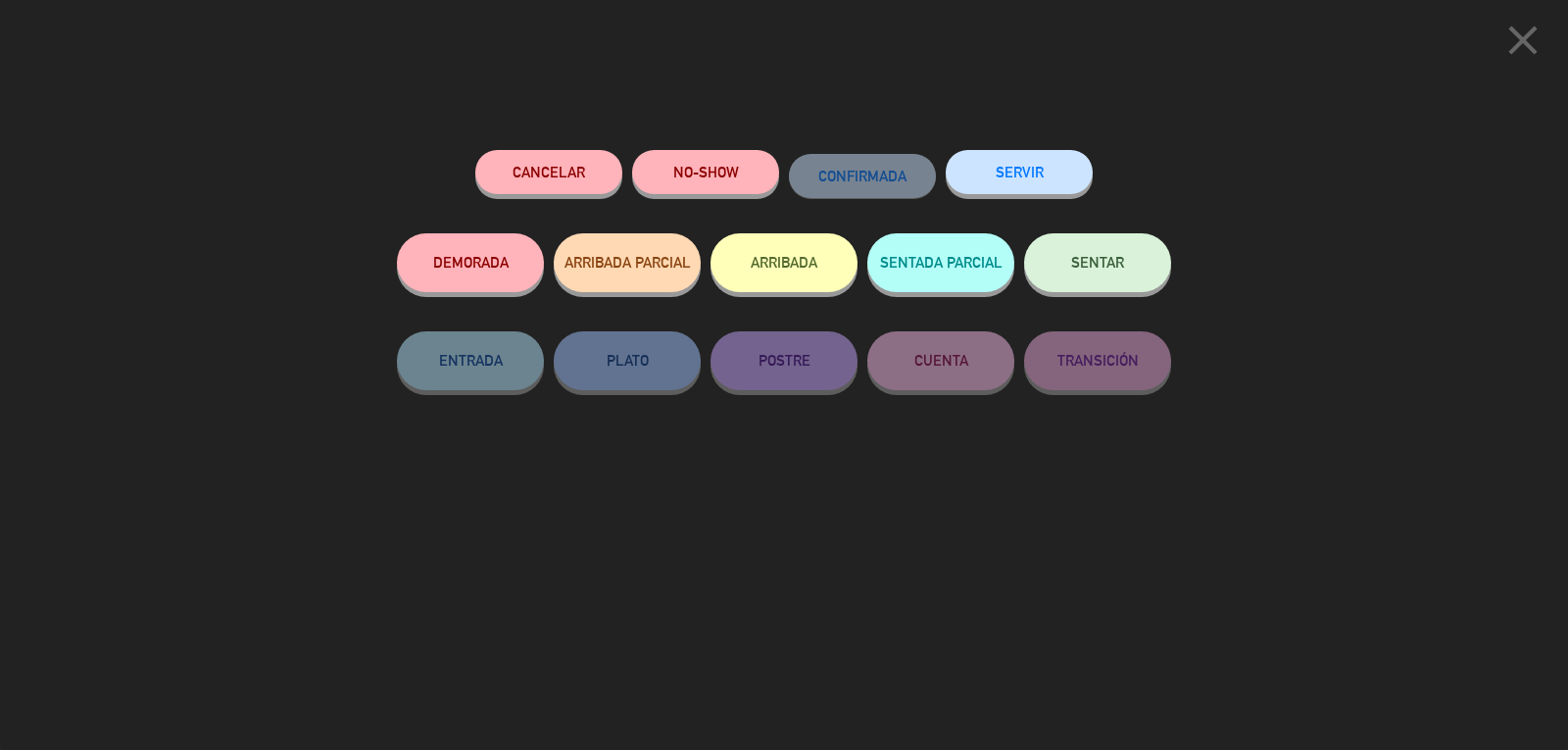
click at [1070, 283] on button "SENTAR" at bounding box center [1097, 262] width 147 height 59
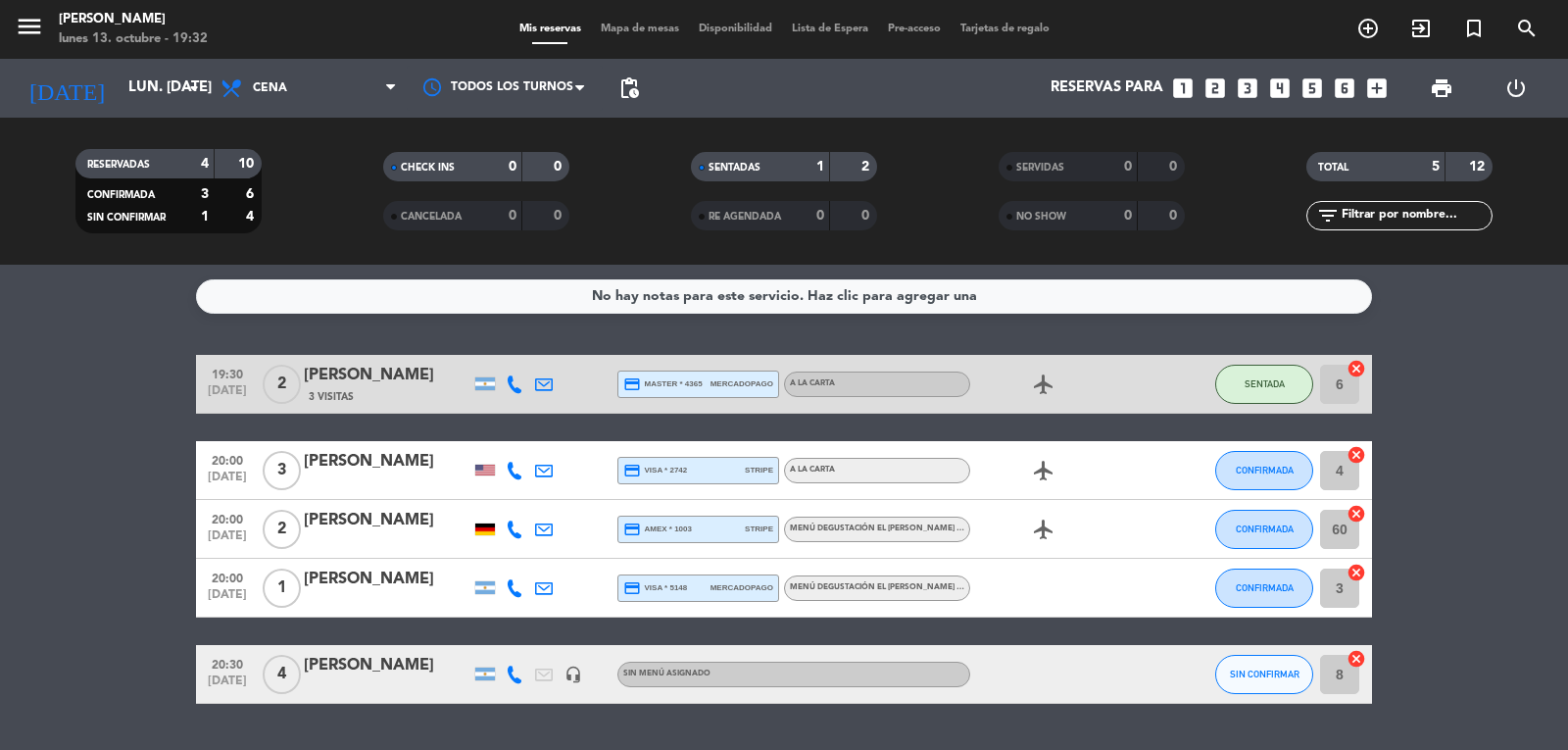
scroll to position [52, 0]
